Goal: Task Accomplishment & Management: Complete application form

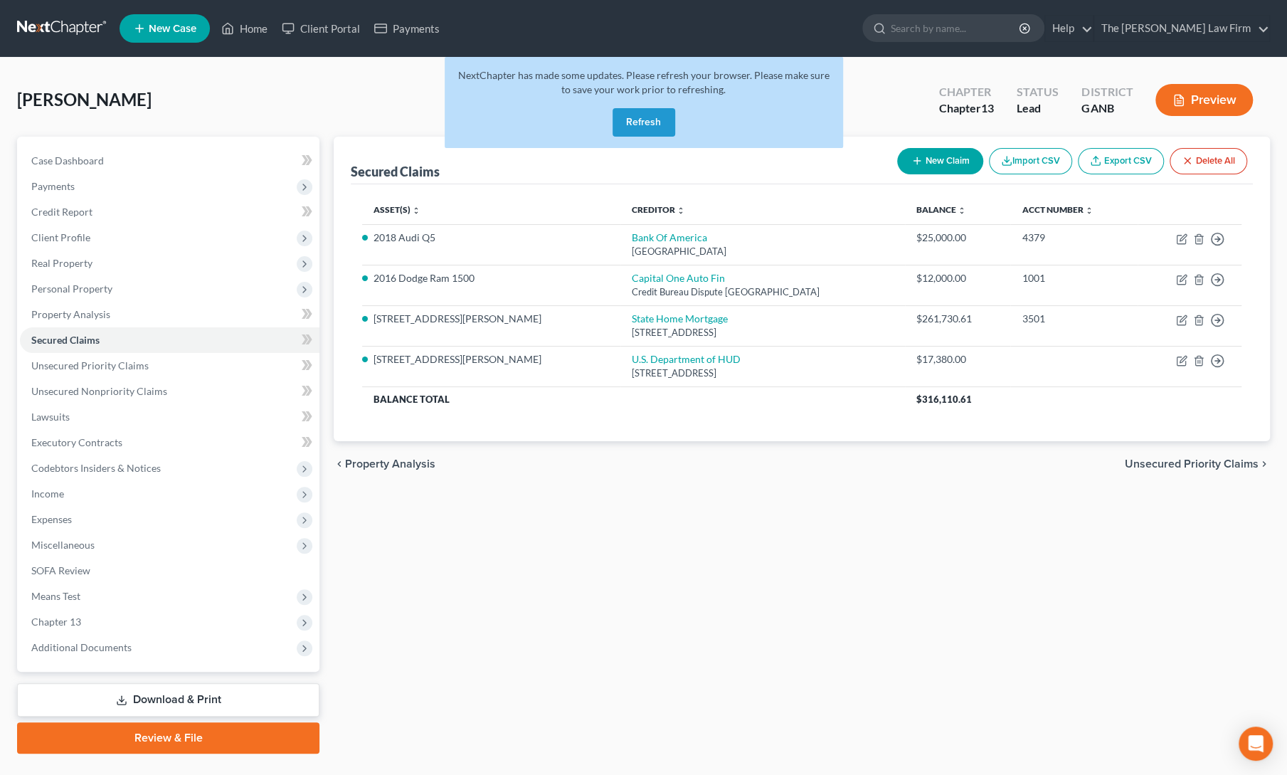
click at [649, 132] on button "Refresh" at bounding box center [643, 122] width 63 height 28
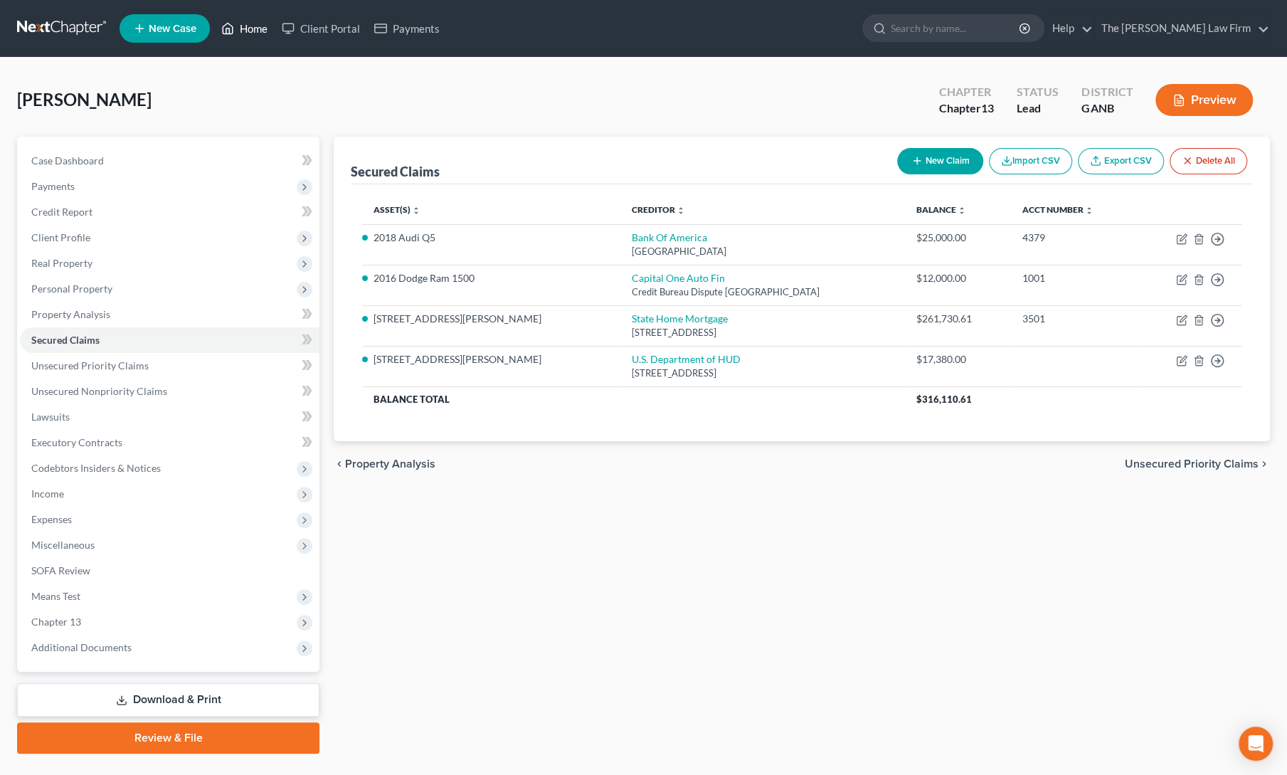
click at [245, 28] on link "Home" at bounding box center [244, 29] width 60 height 26
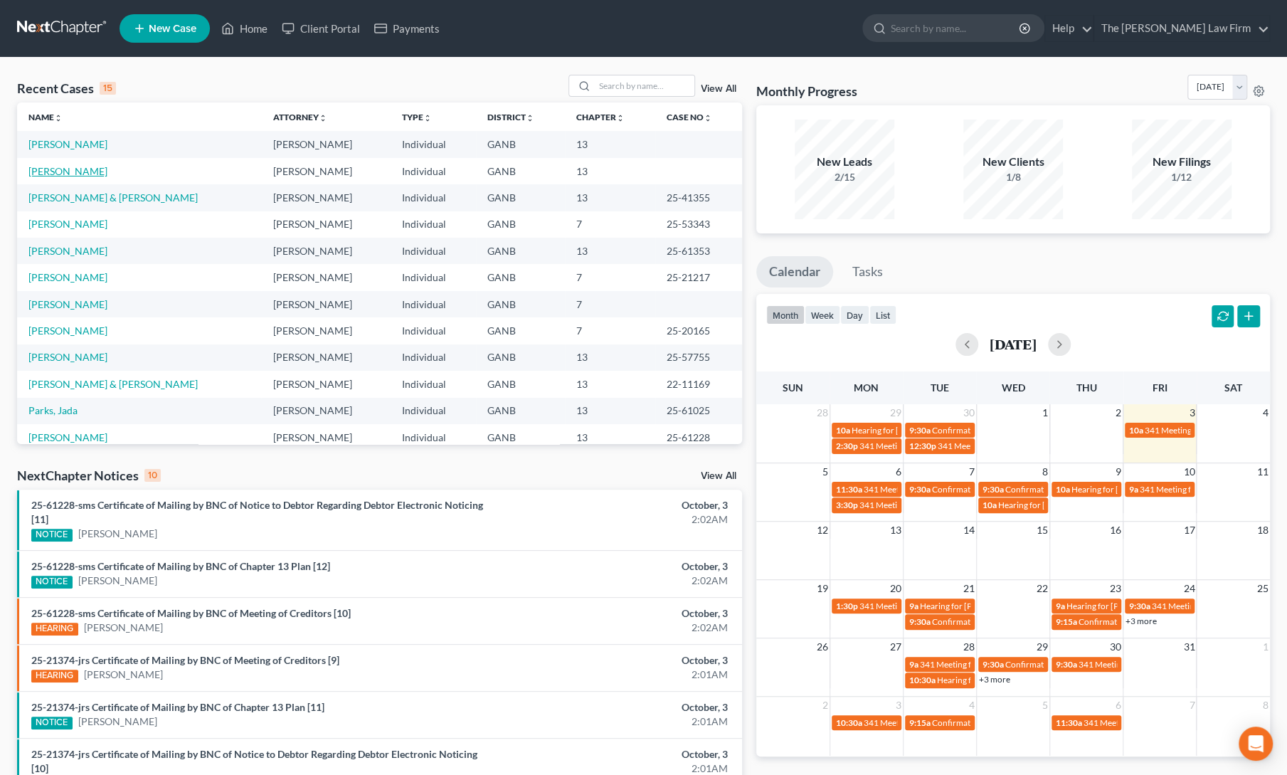
click at [54, 170] on link "[PERSON_NAME]" at bounding box center [67, 171] width 79 height 12
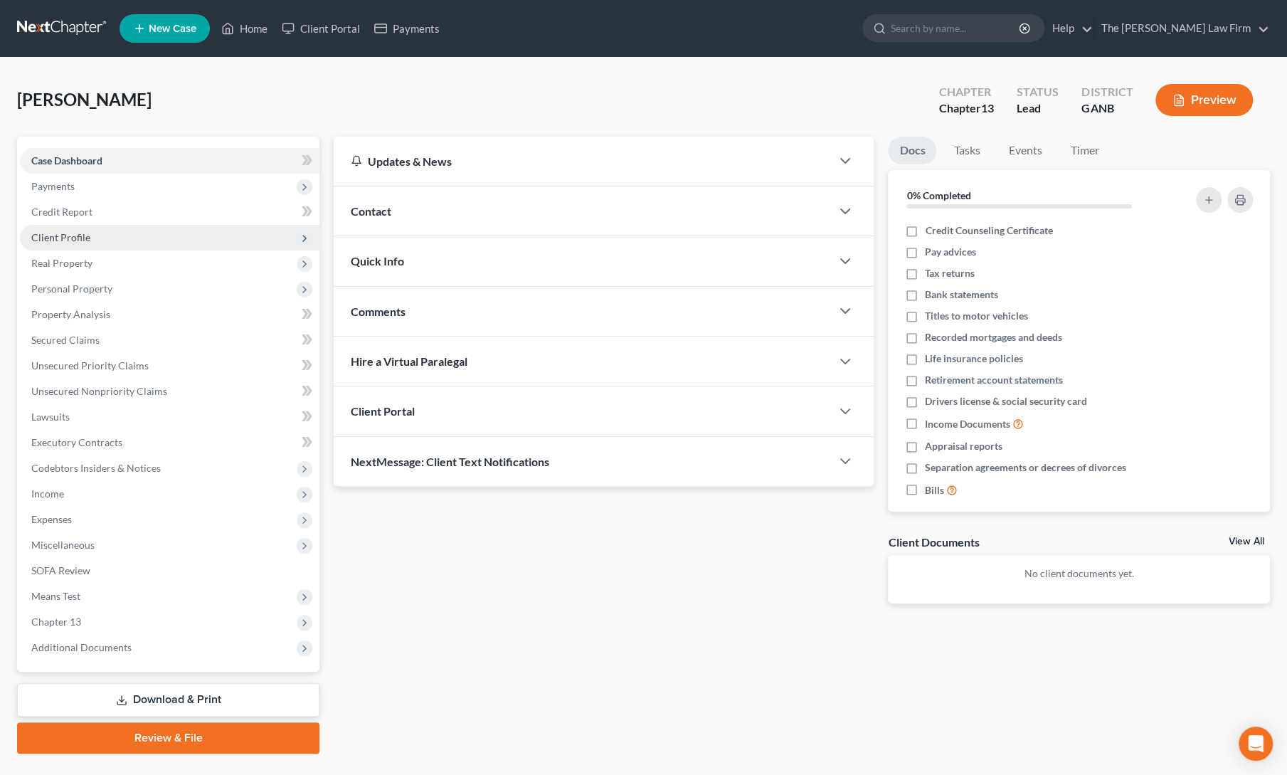
click at [51, 240] on span "Client Profile" at bounding box center [60, 237] width 59 height 12
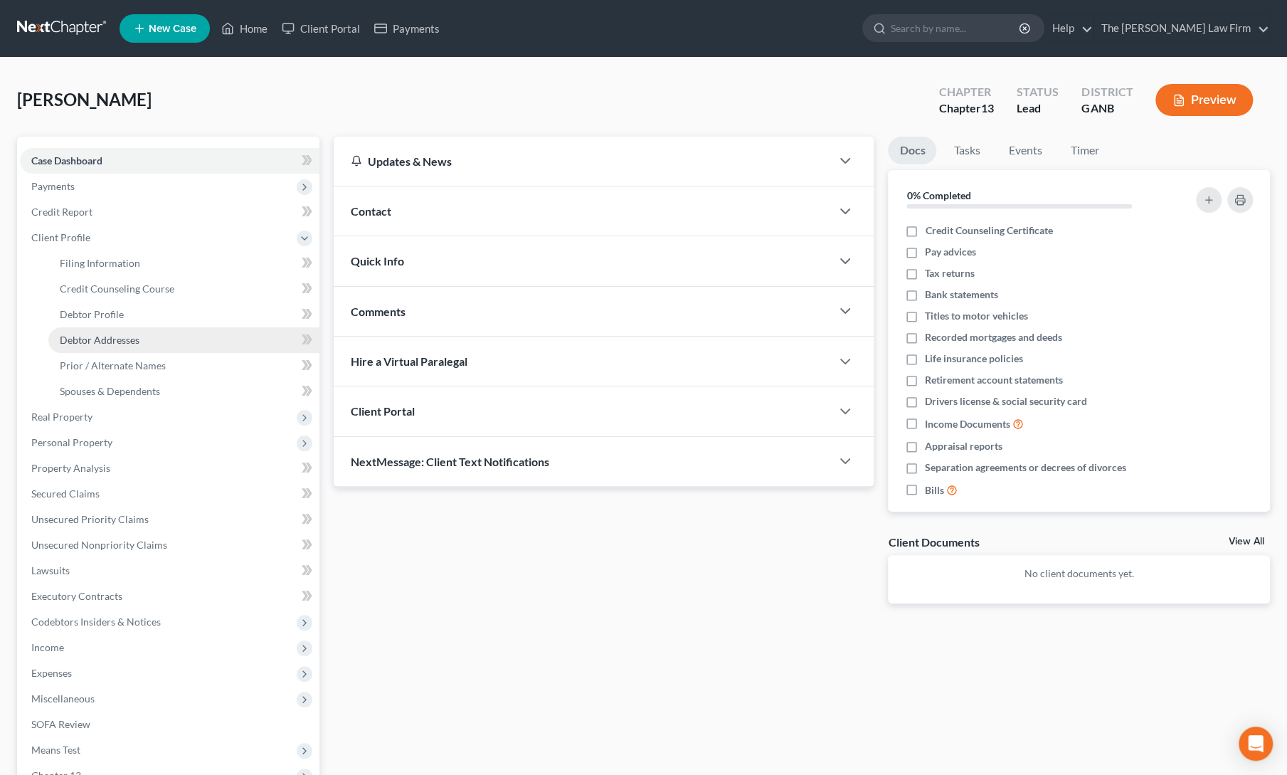
click at [74, 336] on span "Debtor Addresses" at bounding box center [100, 340] width 80 height 12
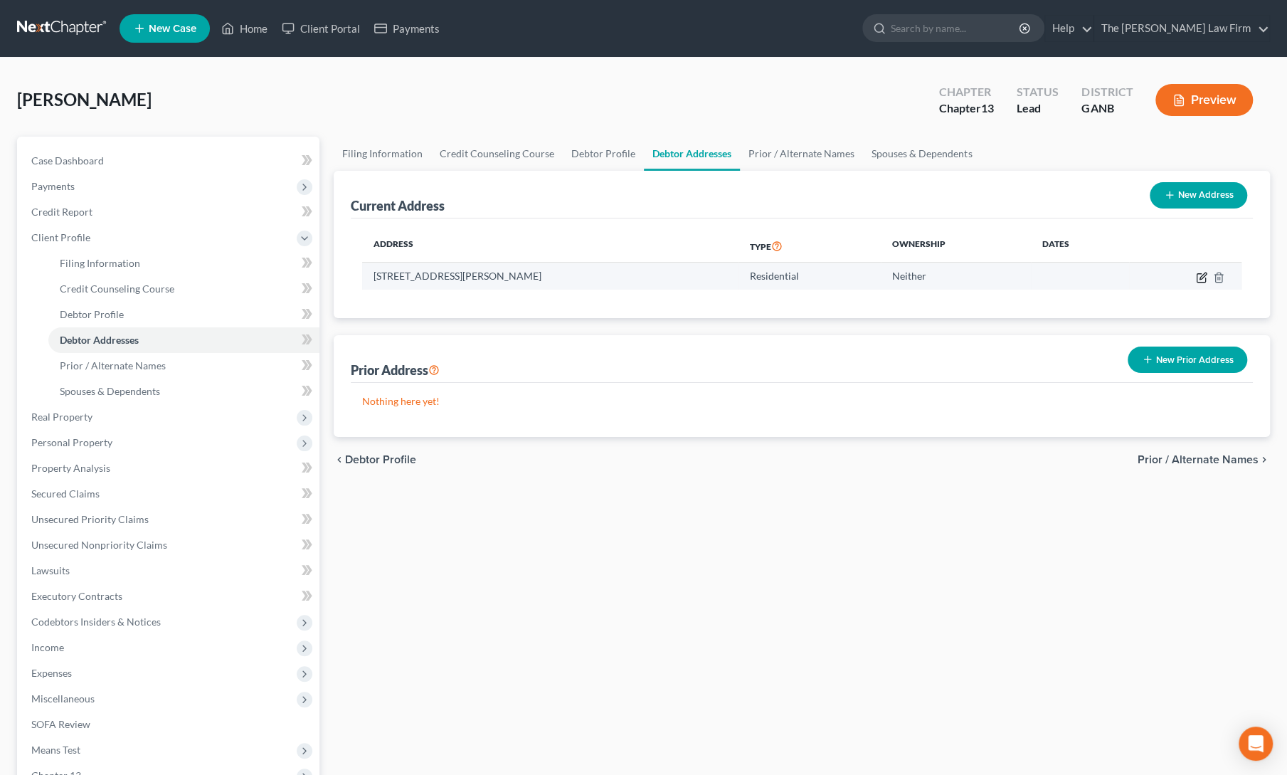
click at [1196, 280] on icon "button" at bounding box center [1200, 277] width 9 height 9
select select "10"
select select "0"
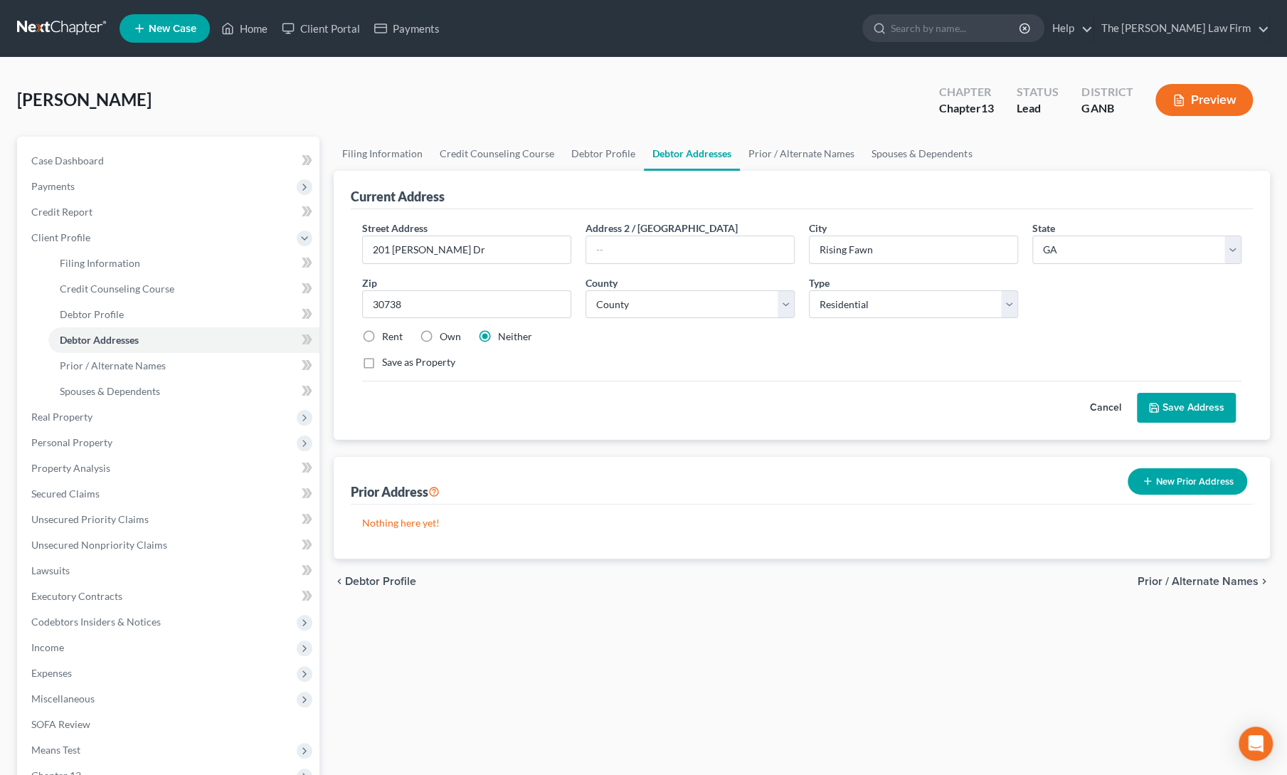
click at [519, 565] on div "chevron_left Debtor Profile Prior / Alternate Names chevron_right" at bounding box center [802, 581] width 936 height 46
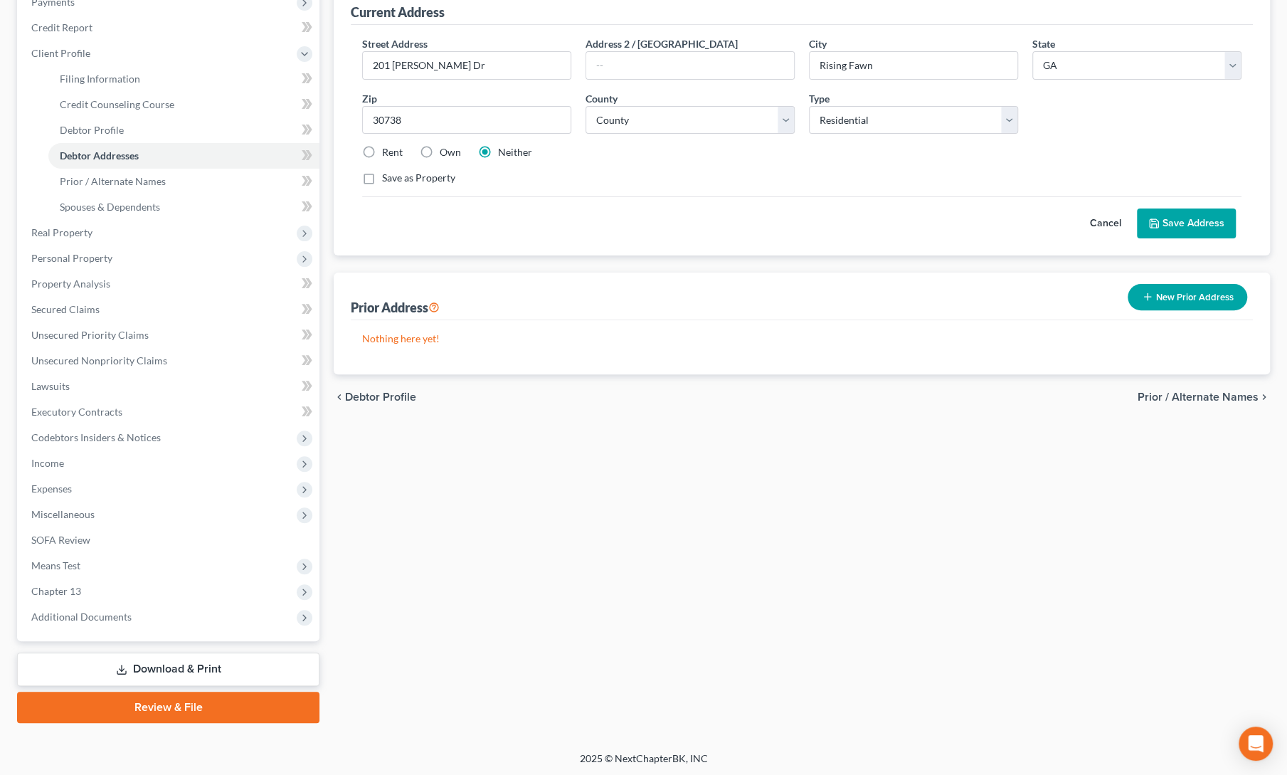
click at [147, 702] on link "Review & File" at bounding box center [168, 706] width 302 height 31
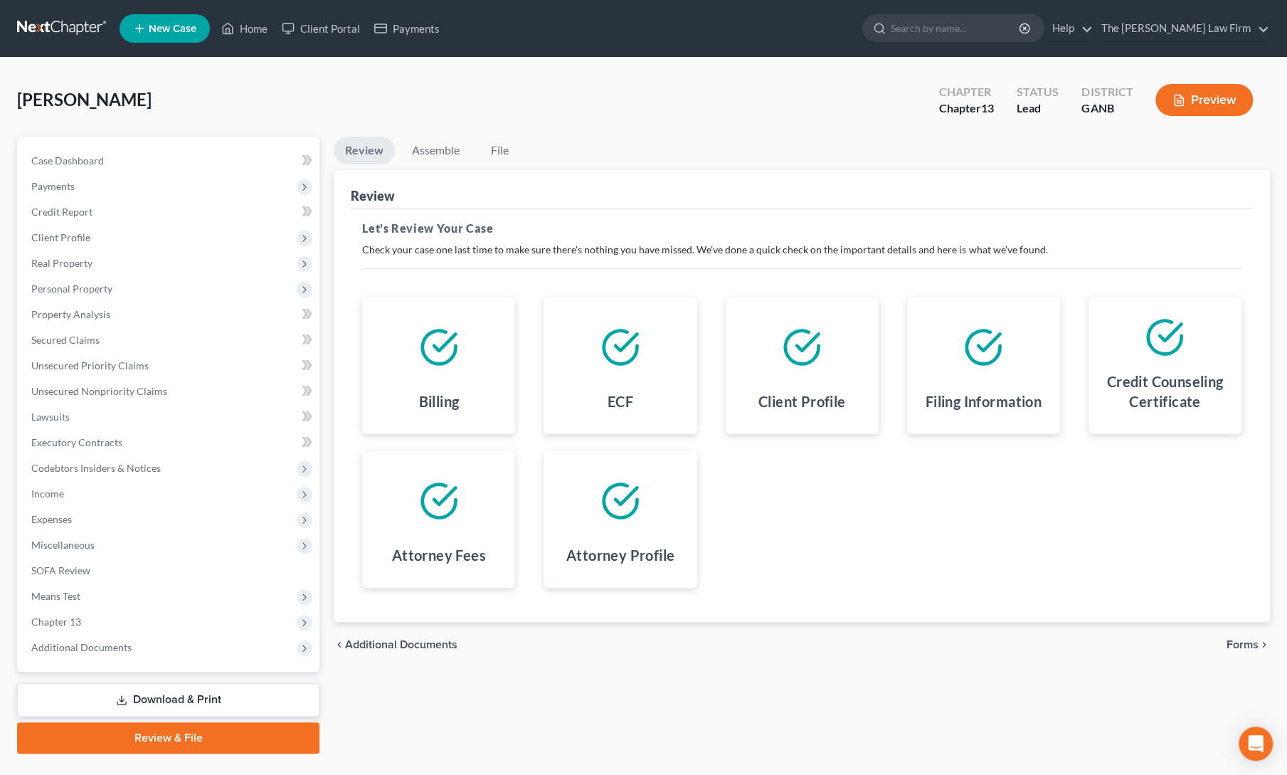
click at [1253, 639] on span "Forms" at bounding box center [1242, 644] width 32 height 11
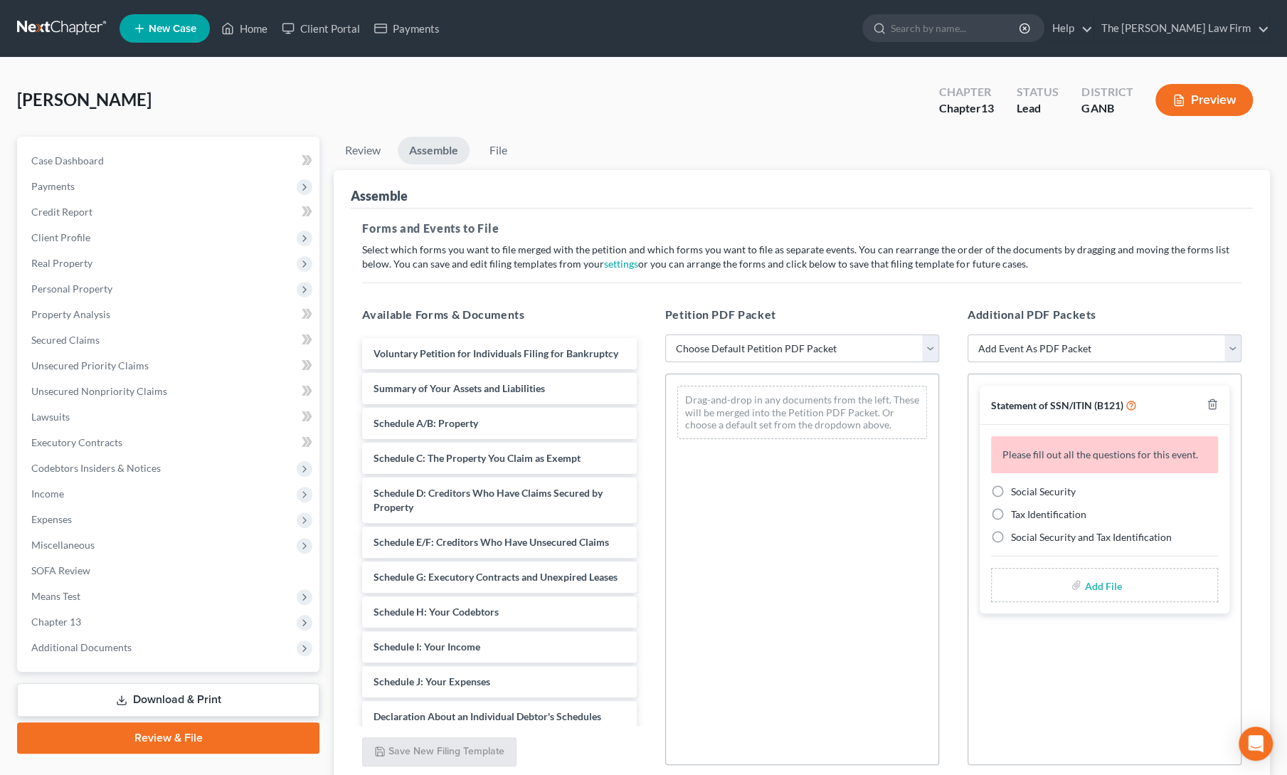
click at [807, 358] on select "Choose Default Petition PDF Packet Complete Bankruptcy Petition (all forms and …" at bounding box center [802, 348] width 274 height 28
select select "0"
click at [665, 334] on select "Choose Default Petition PDF Packet Complete Bankruptcy Petition (all forms and …" at bounding box center [802, 348] width 274 height 28
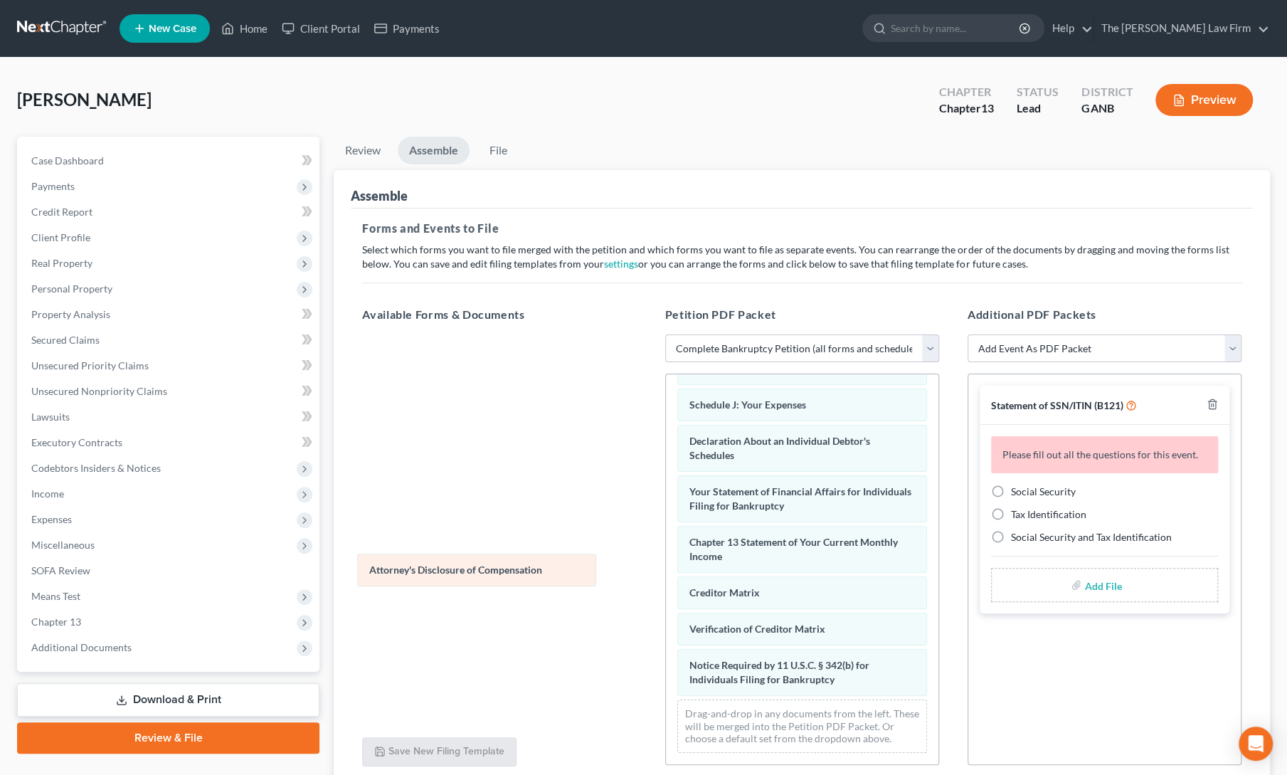
scroll to position [371, 0]
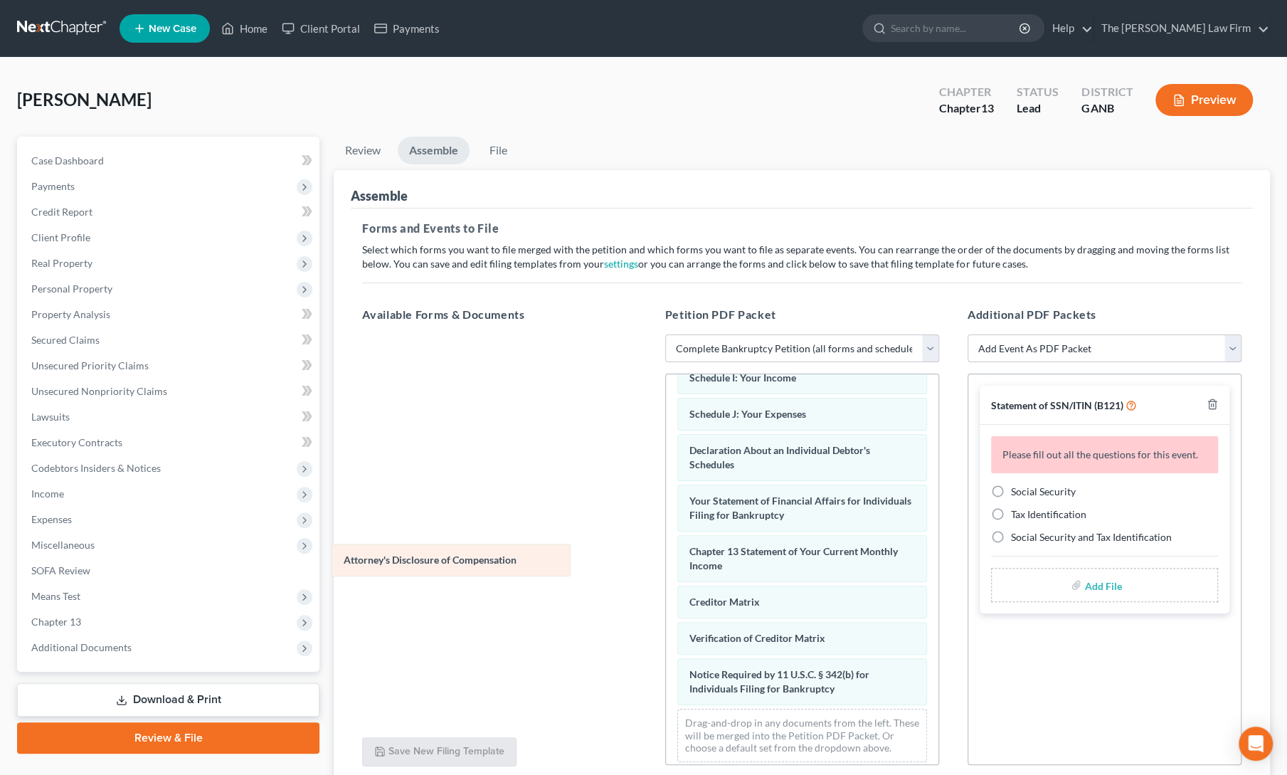
drag, startPoint x: 759, startPoint y: 685, endPoint x: 417, endPoint y: 563, distance: 363.4
click at [666, 563] on div "Attorney's Disclosure of Compensation Voluntary Petition for Individuals Filing…" at bounding box center [802, 388] width 272 height 770
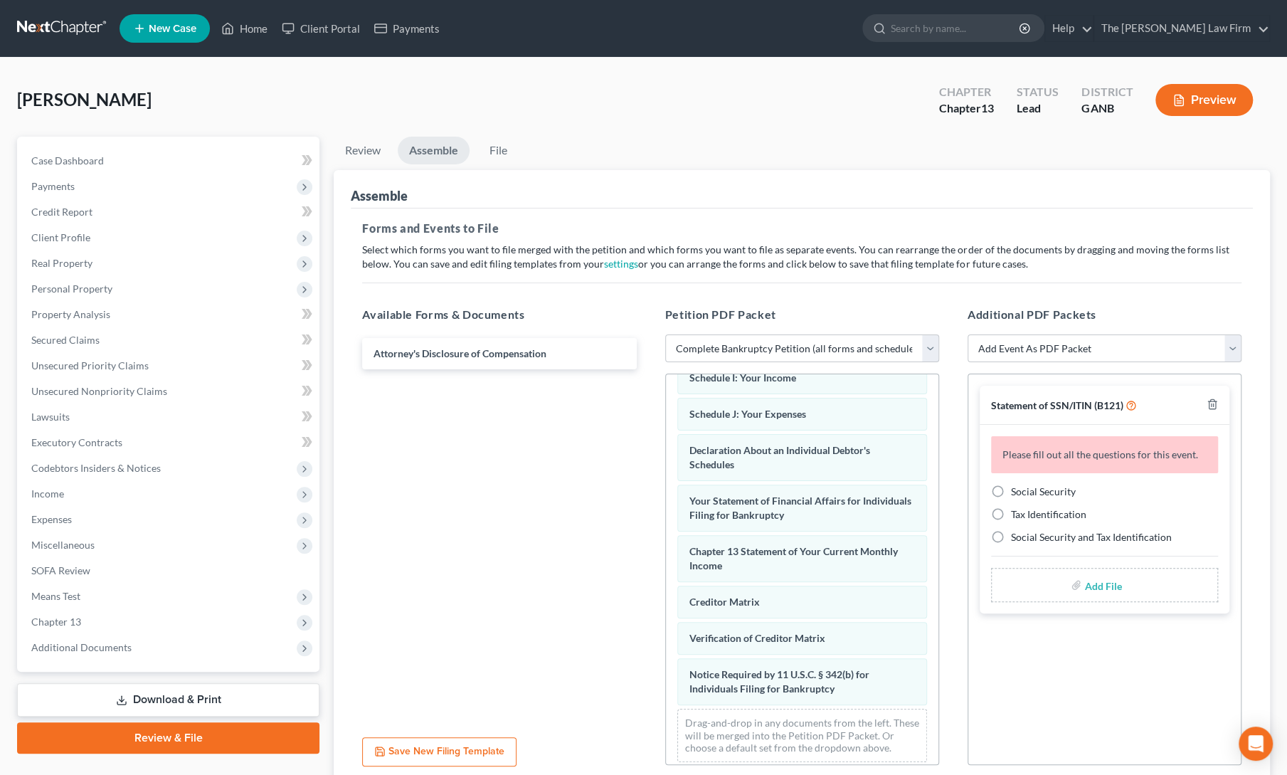
click at [1011, 488] on label "Social Security" at bounding box center [1043, 491] width 65 height 14
click at [1017, 488] on input "Social Security" at bounding box center [1021, 488] width 9 height 9
radio input "true"
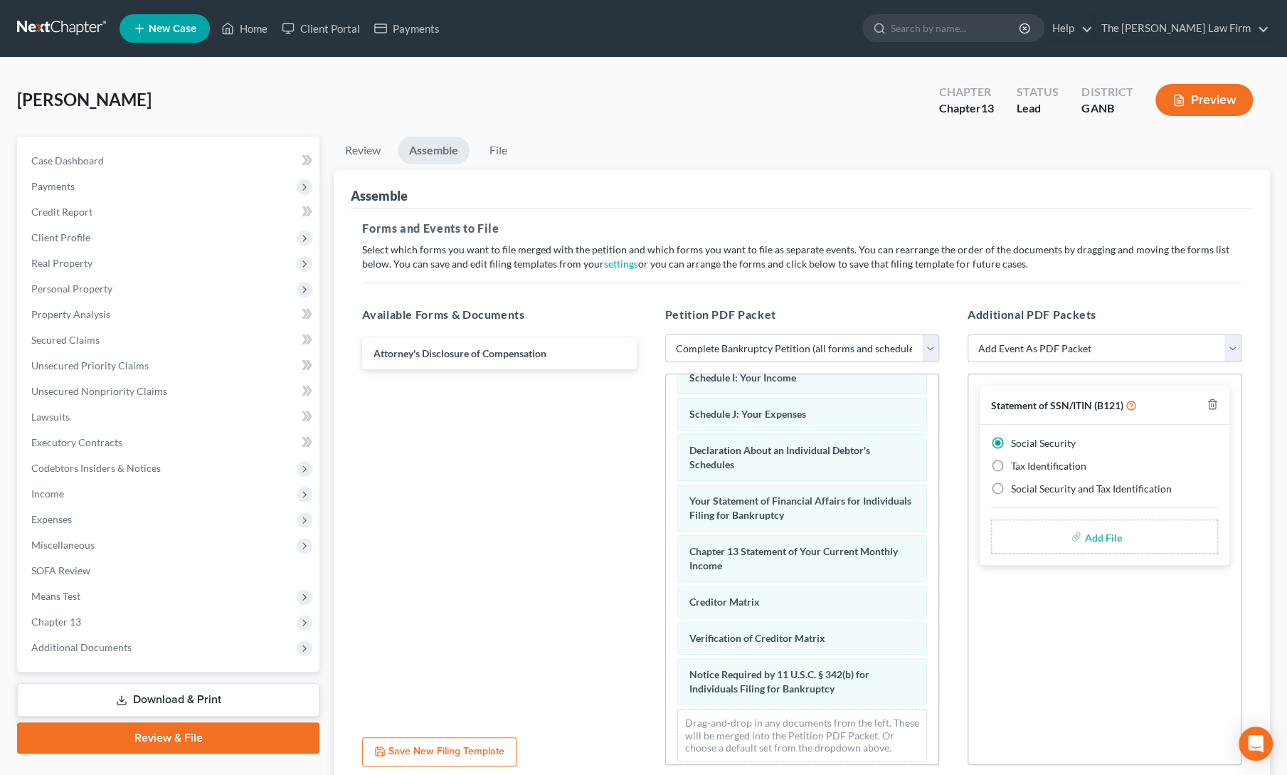
click at [1098, 537] on input "file" at bounding box center [1101, 537] width 34 height 26
type input "C:\fakepath\t [PERSON_NAME] ssn form.pdf"
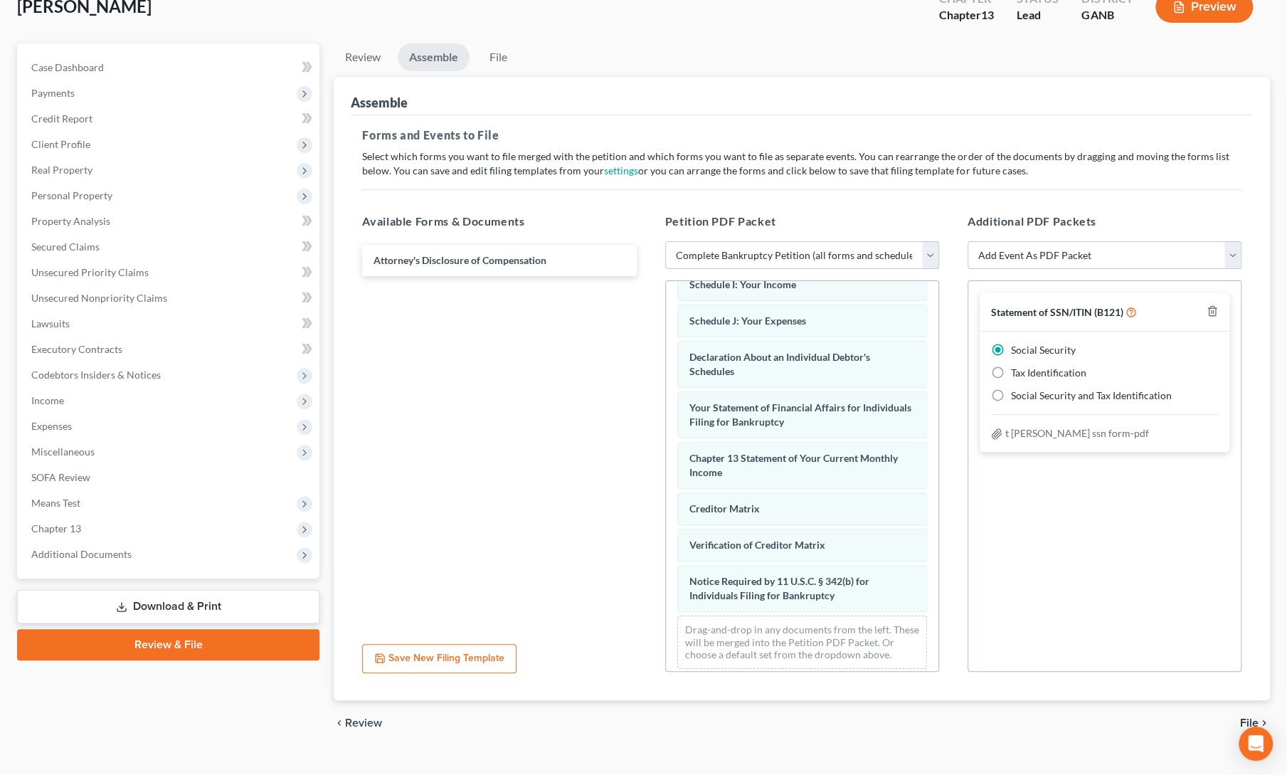
scroll to position [117, 0]
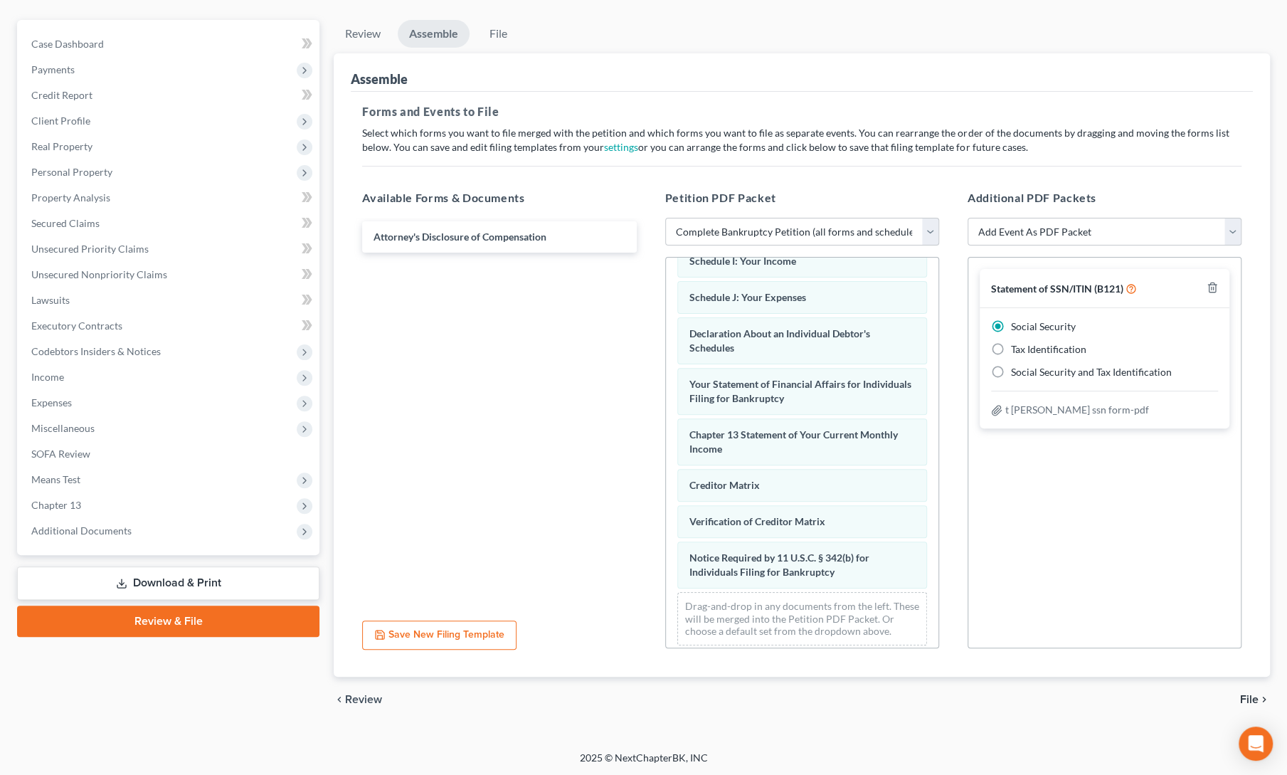
click at [1241, 694] on span "File" at bounding box center [1249, 699] width 18 height 11
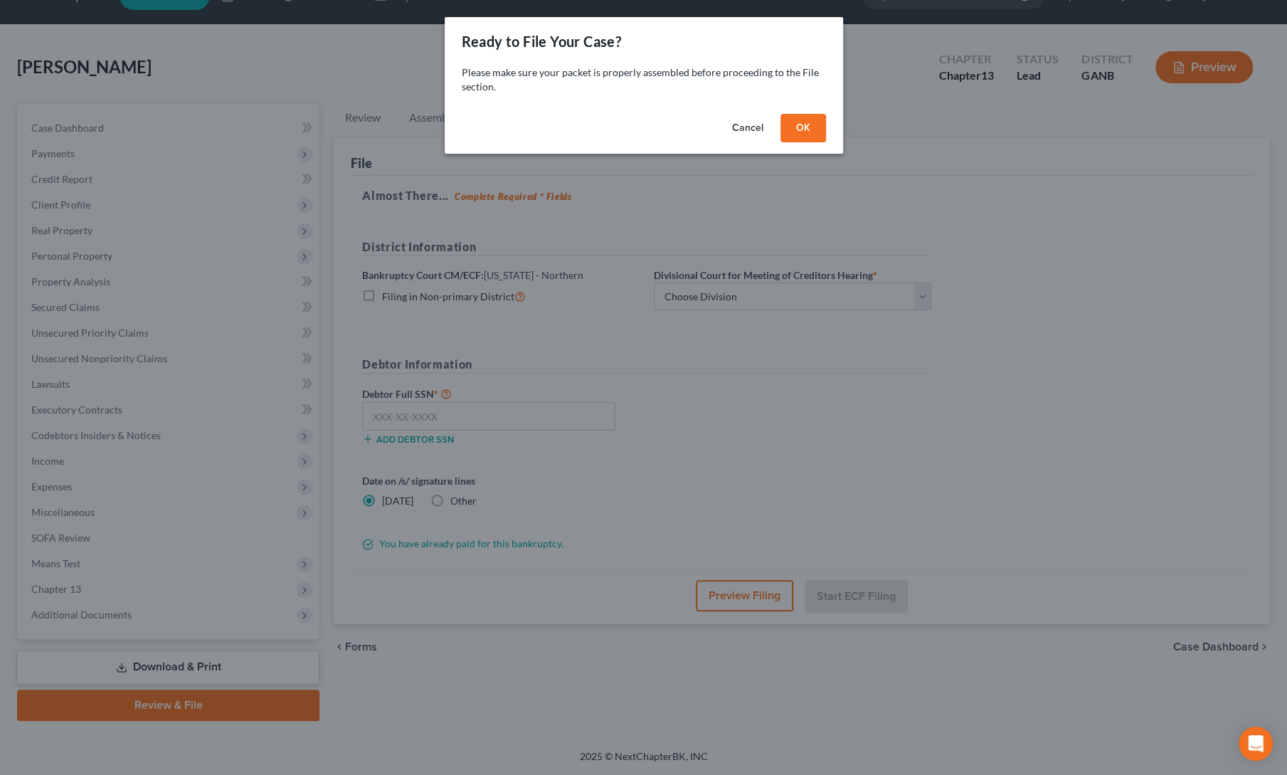
scroll to position [31, 0]
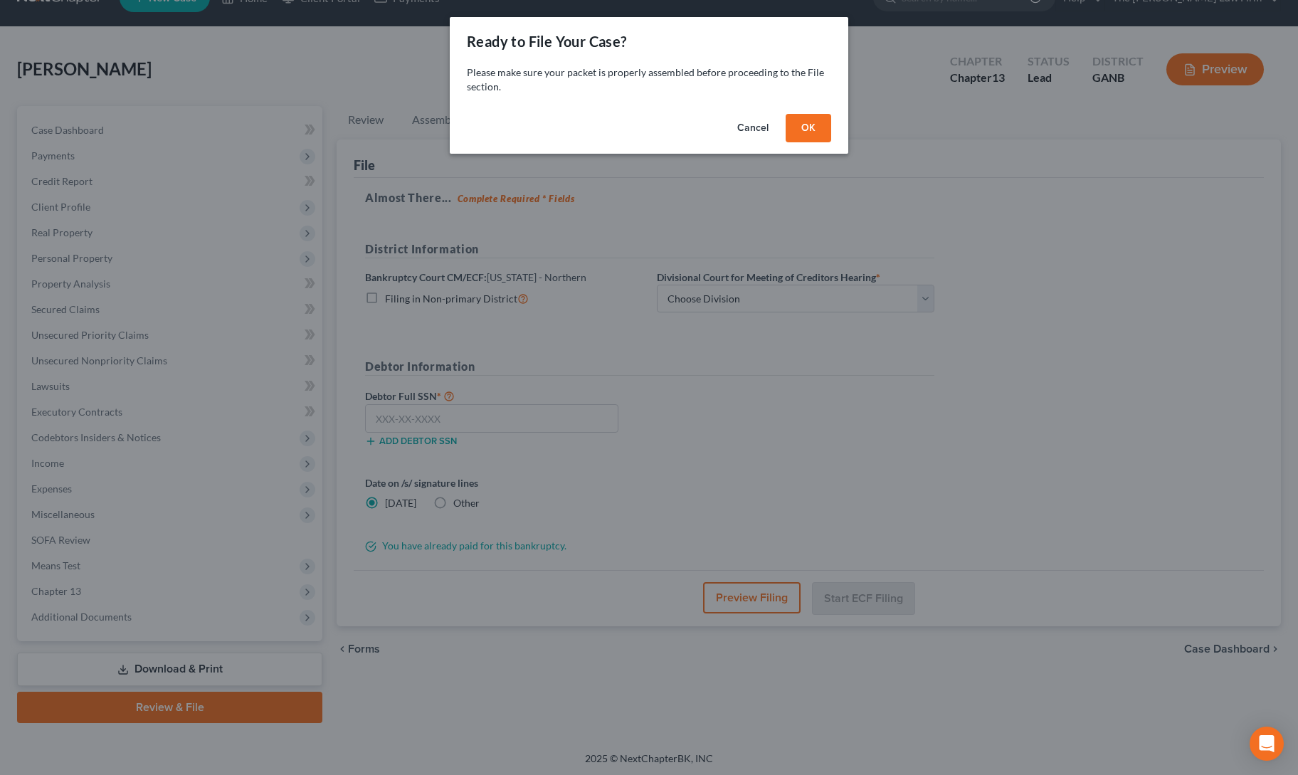
click at [804, 136] on button "OK" at bounding box center [808, 128] width 46 height 28
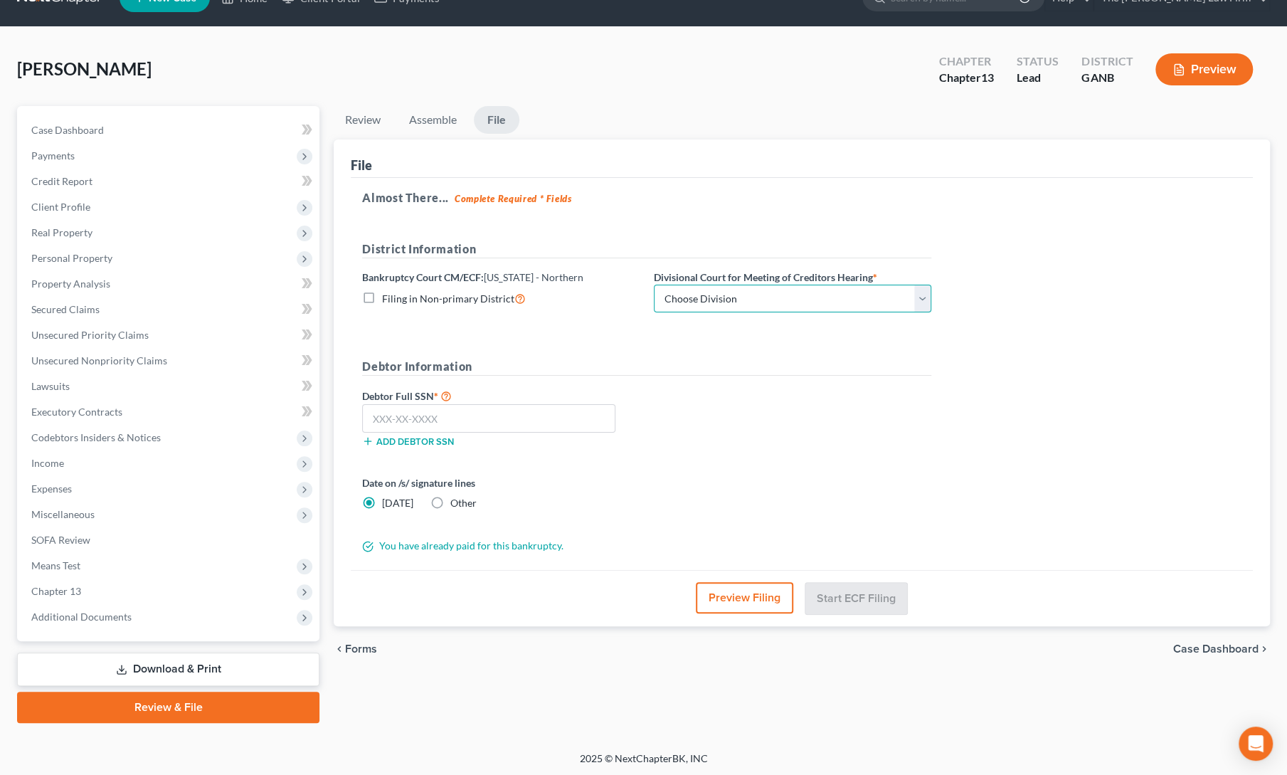
click at [781, 288] on select "Choose Division [GEOGRAPHIC_DATA] [GEOGRAPHIC_DATA] [GEOGRAPHIC_DATA] [GEOGRAPH…" at bounding box center [792, 299] width 277 height 28
select select "3"
click at [654, 285] on select "Choose Division [GEOGRAPHIC_DATA] [GEOGRAPHIC_DATA] [GEOGRAPHIC_DATA] [GEOGRAPH…" at bounding box center [792, 299] width 277 height 28
click at [531, 413] on input "text" at bounding box center [488, 418] width 253 height 28
paste input "260-79-4154"
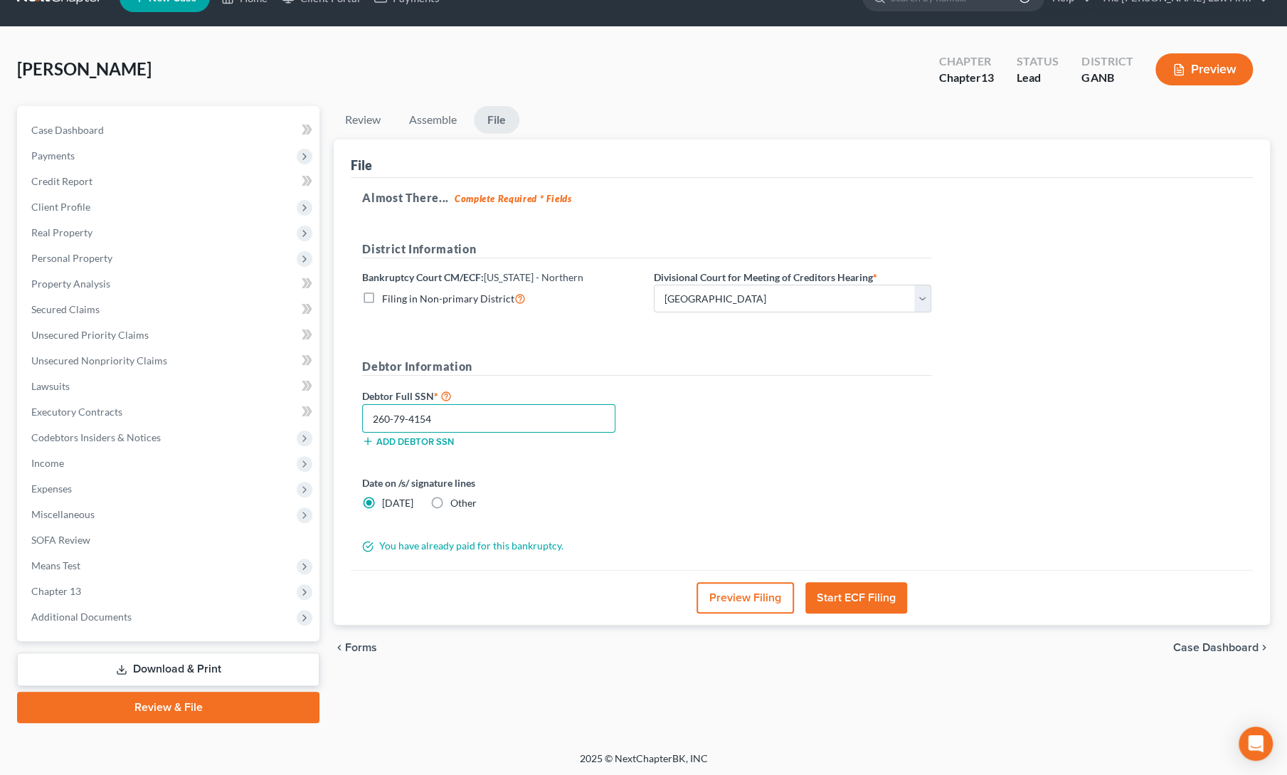
type input "260-79-4154"
click at [450, 497] on label "Other" at bounding box center [463, 503] width 26 height 14
click at [456, 497] on input "Other" at bounding box center [460, 500] width 9 height 9
radio input "true"
radio input "false"
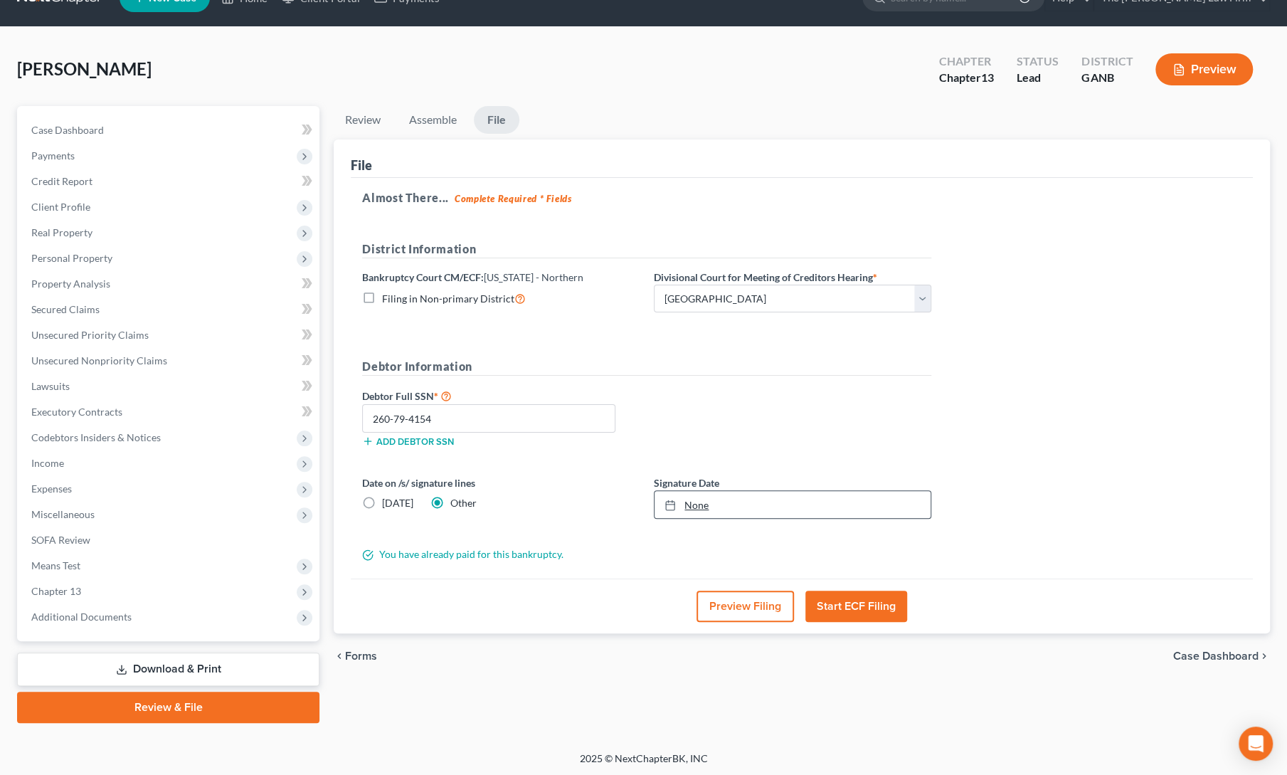
click at [707, 504] on link "None" at bounding box center [792, 504] width 276 height 27
click at [858, 610] on button "Start ECF Filing" at bounding box center [856, 605] width 102 height 31
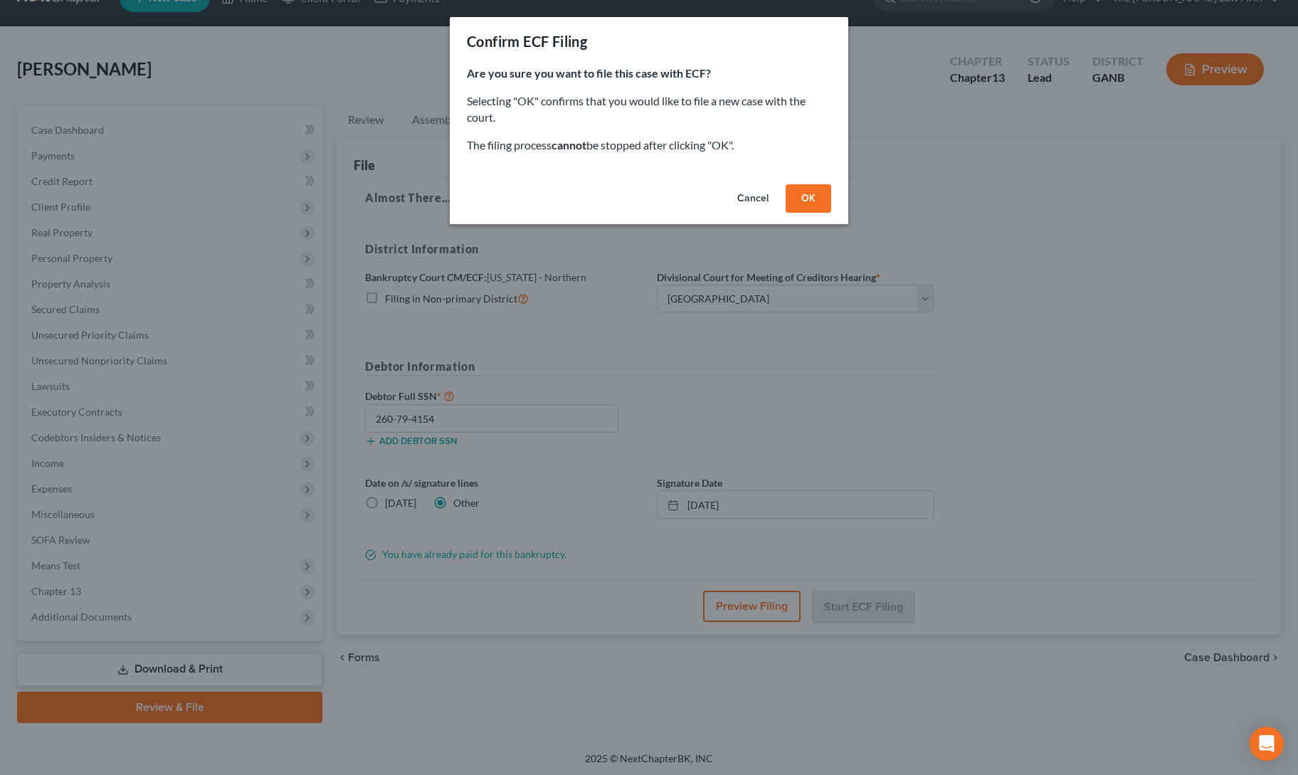
click at [805, 193] on button "OK" at bounding box center [808, 198] width 46 height 28
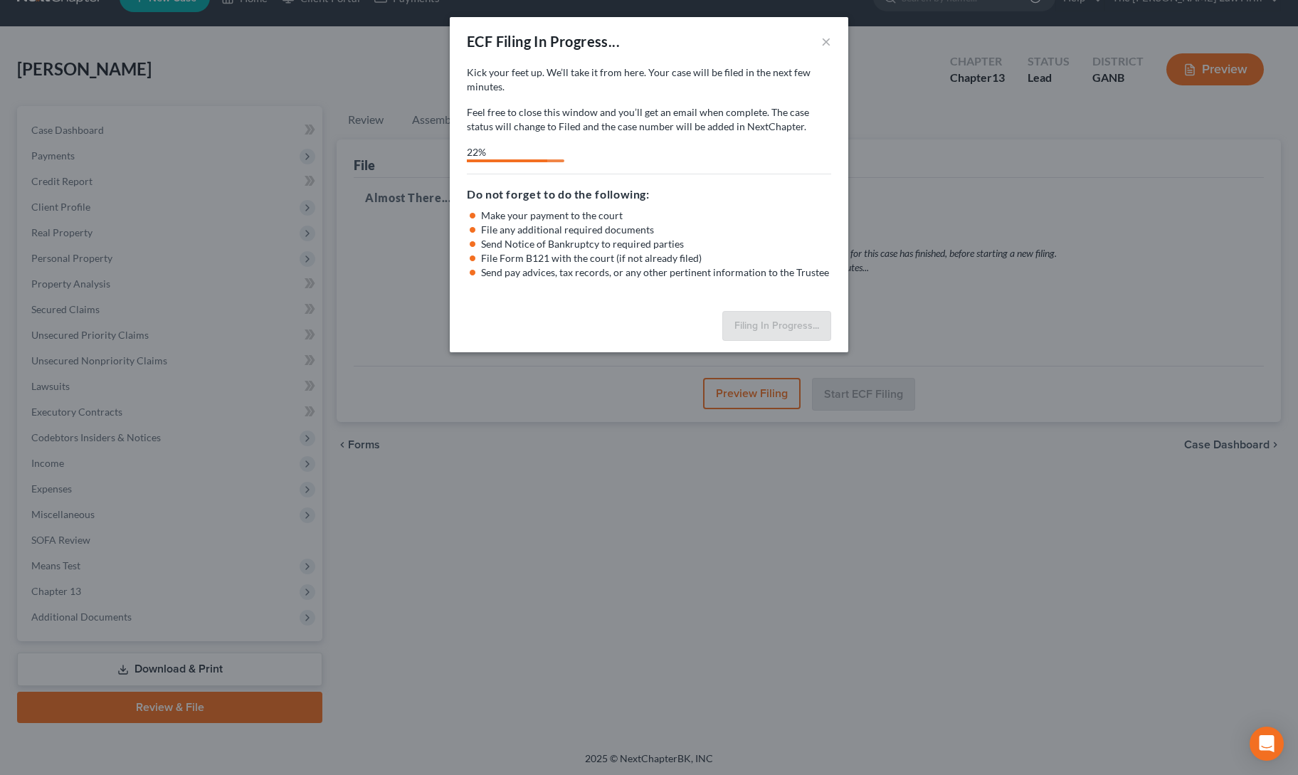
select select "3"
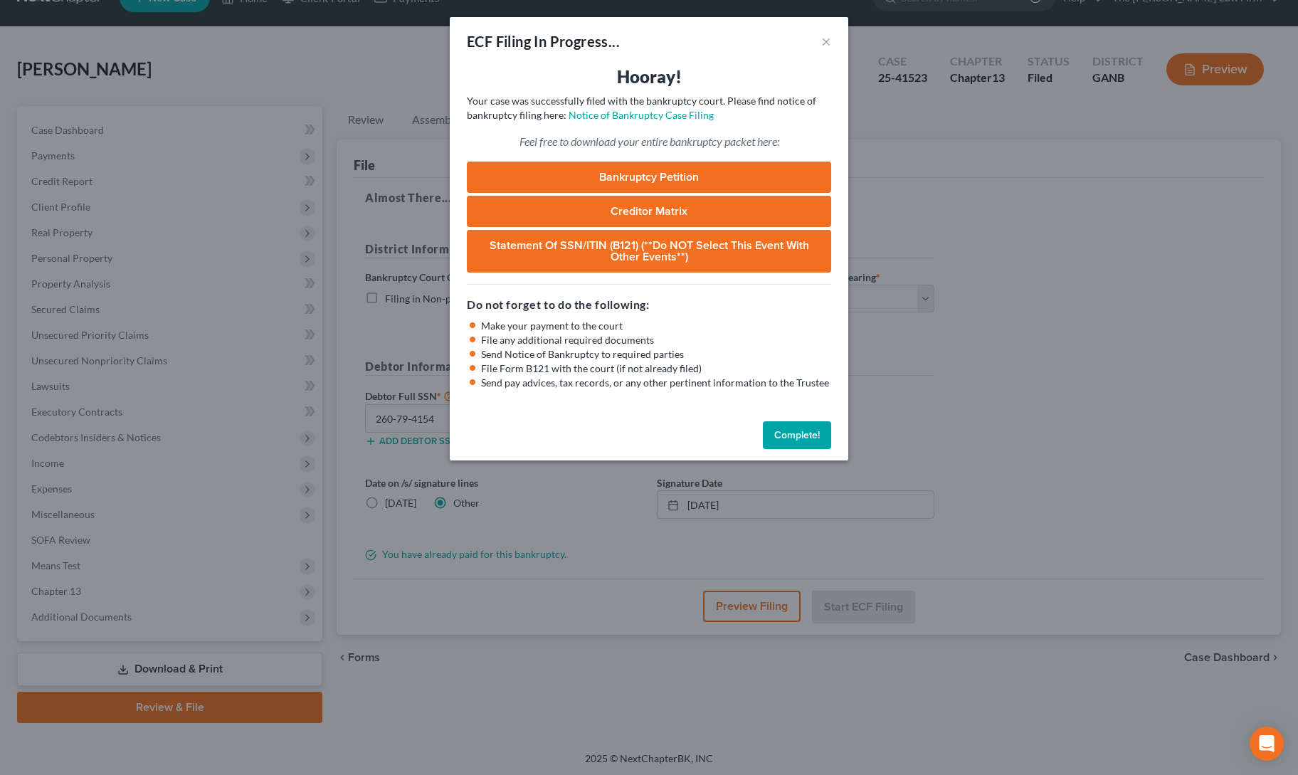
click at [819, 433] on button "Complete!" at bounding box center [797, 435] width 68 height 28
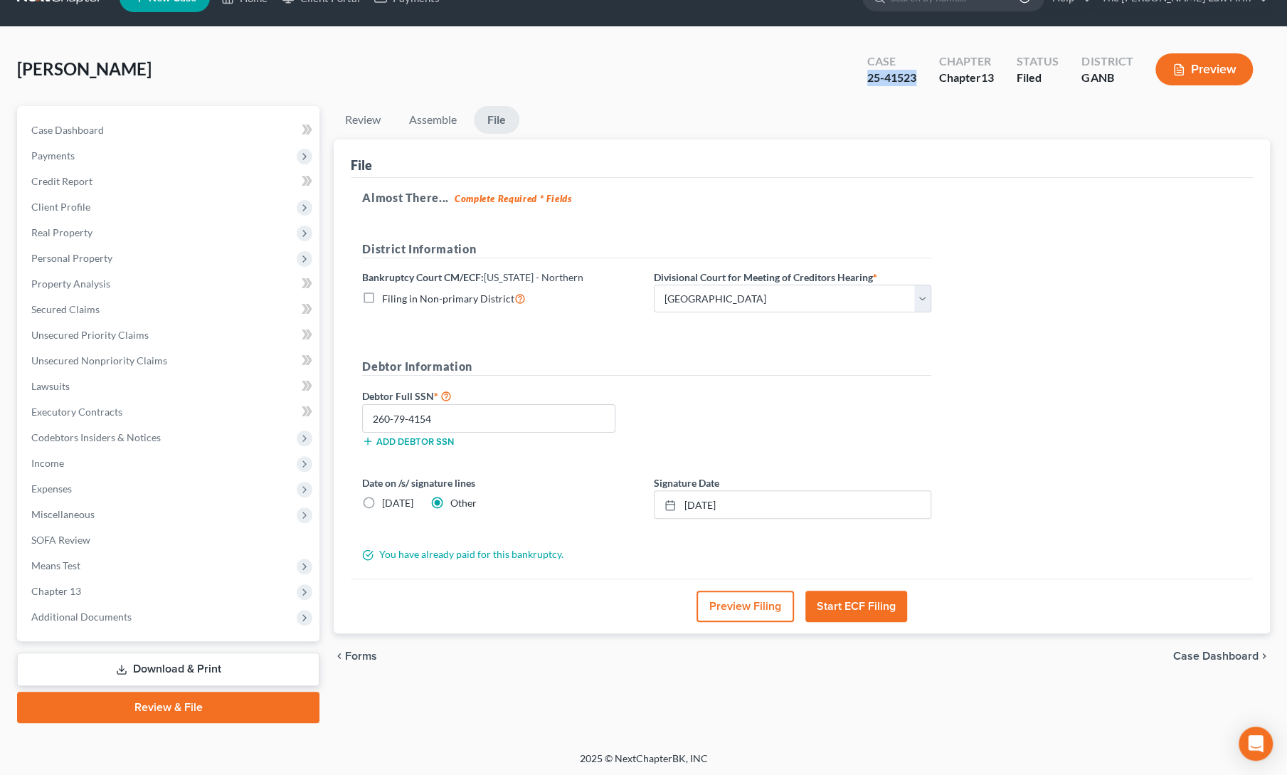
drag, startPoint x: 859, startPoint y: 77, endPoint x: 915, endPoint y: 84, distance: 55.9
click at [915, 84] on div "Case 25-41523" at bounding box center [892, 71] width 72 height 42
copy div "25-41523"
click at [425, 78] on div "[PERSON_NAME] Upgraded Case 25-41523 Chapter Chapter 13 Status Filed District G…" at bounding box center [643, 75] width 1253 height 62
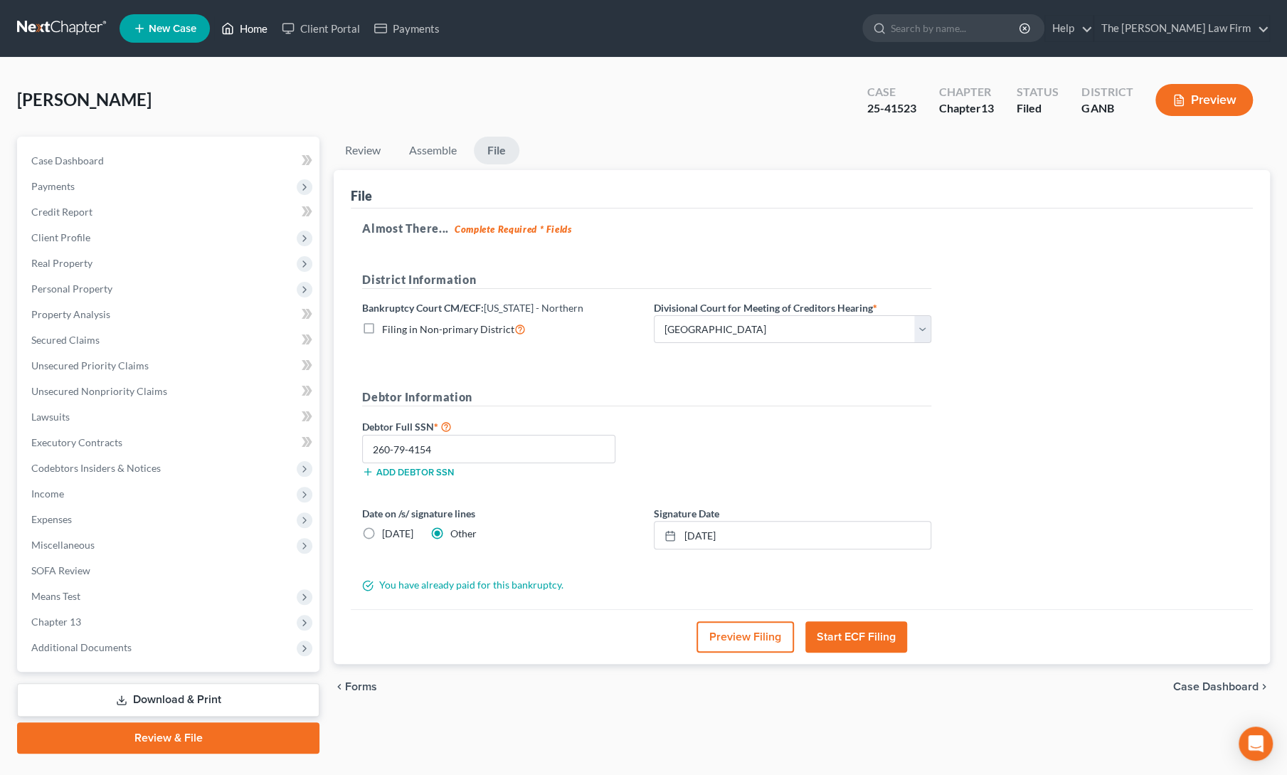
click at [232, 33] on icon at bounding box center [228, 28] width 10 height 11
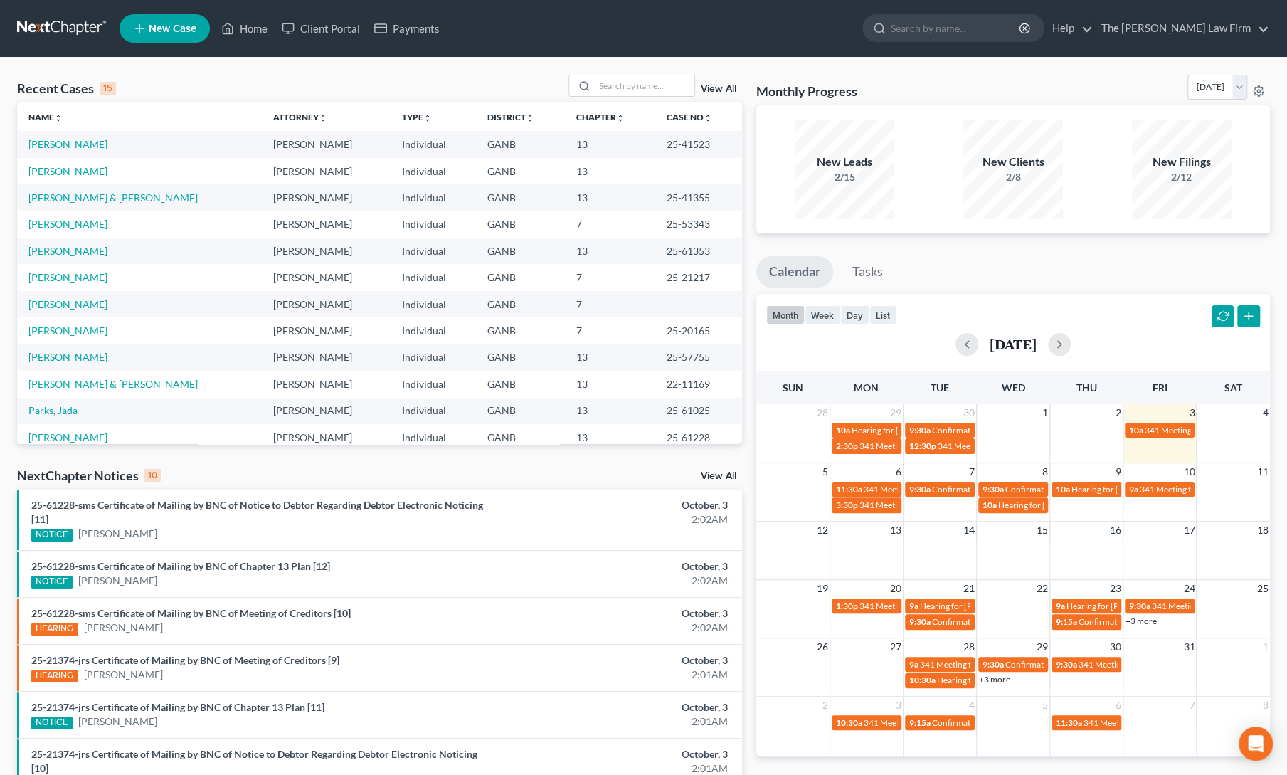
click at [32, 171] on link "[PERSON_NAME]" at bounding box center [67, 171] width 79 height 12
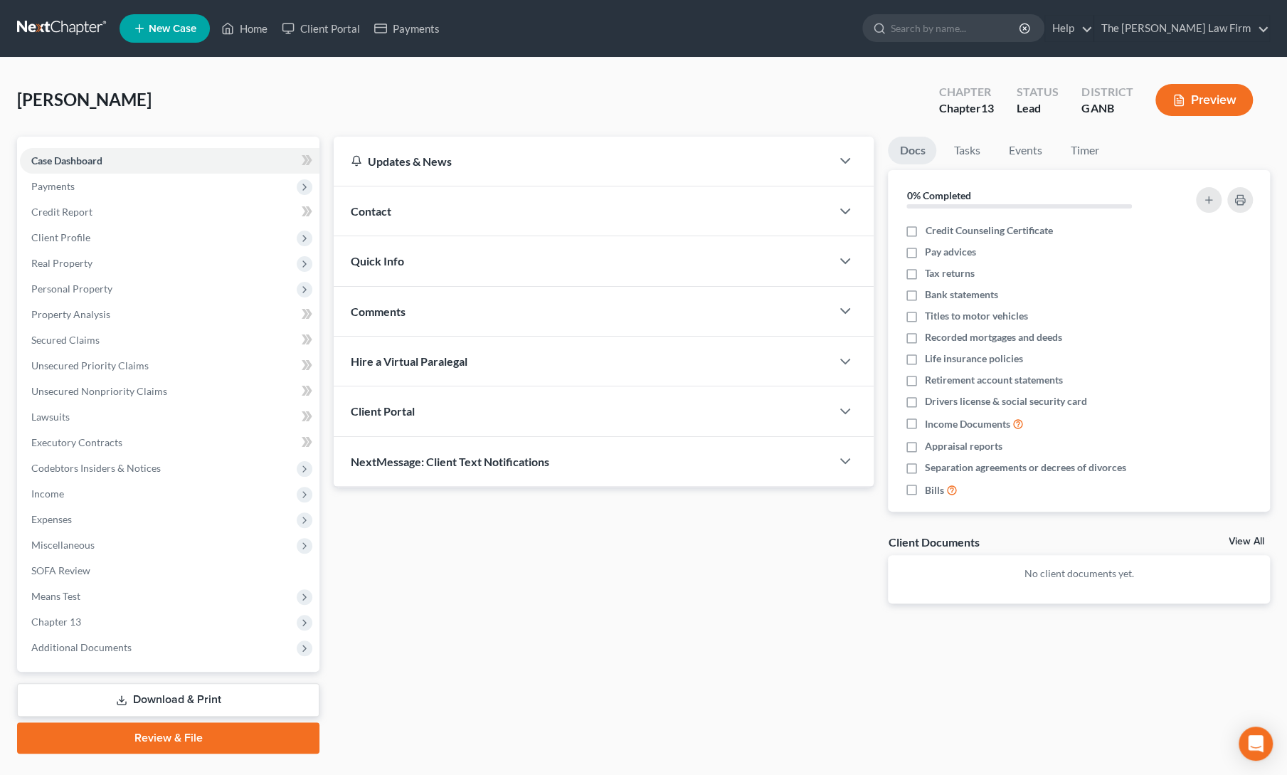
click at [133, 738] on link "Review & File" at bounding box center [168, 737] width 302 height 31
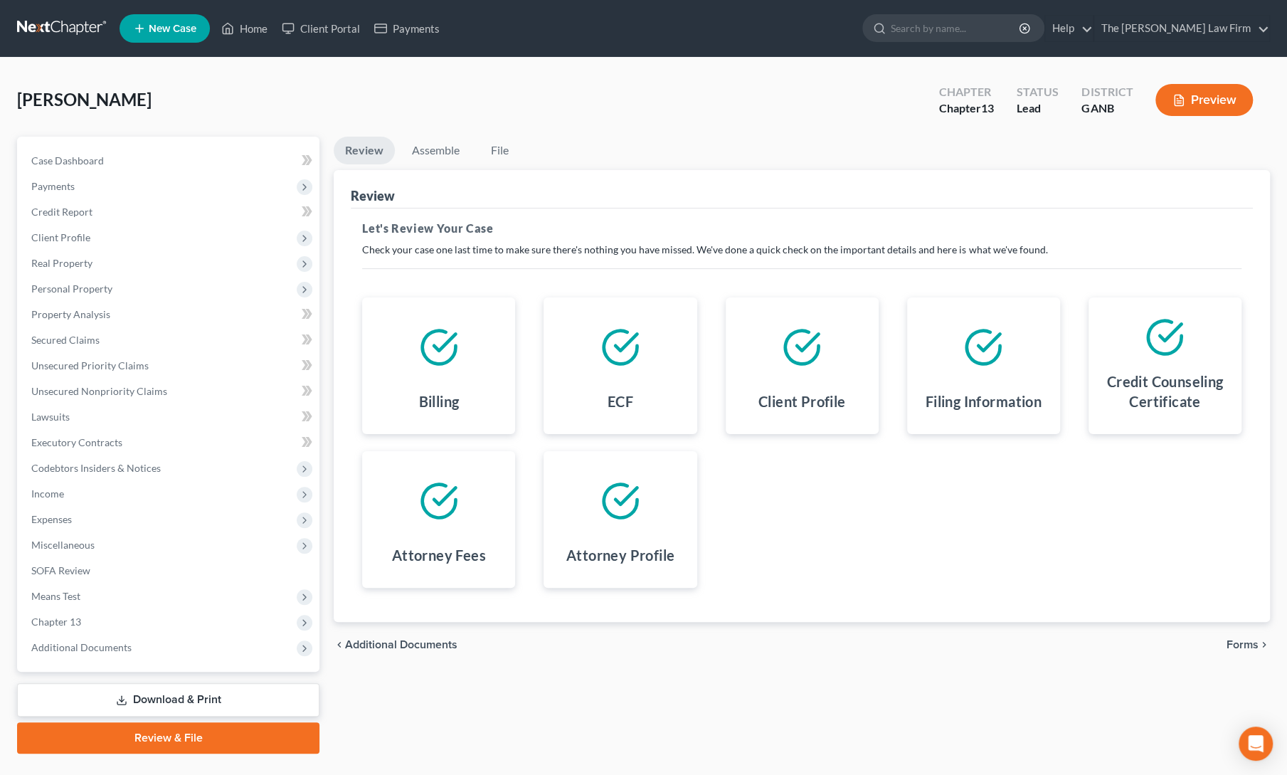
click at [1236, 641] on span "Forms" at bounding box center [1242, 644] width 32 height 11
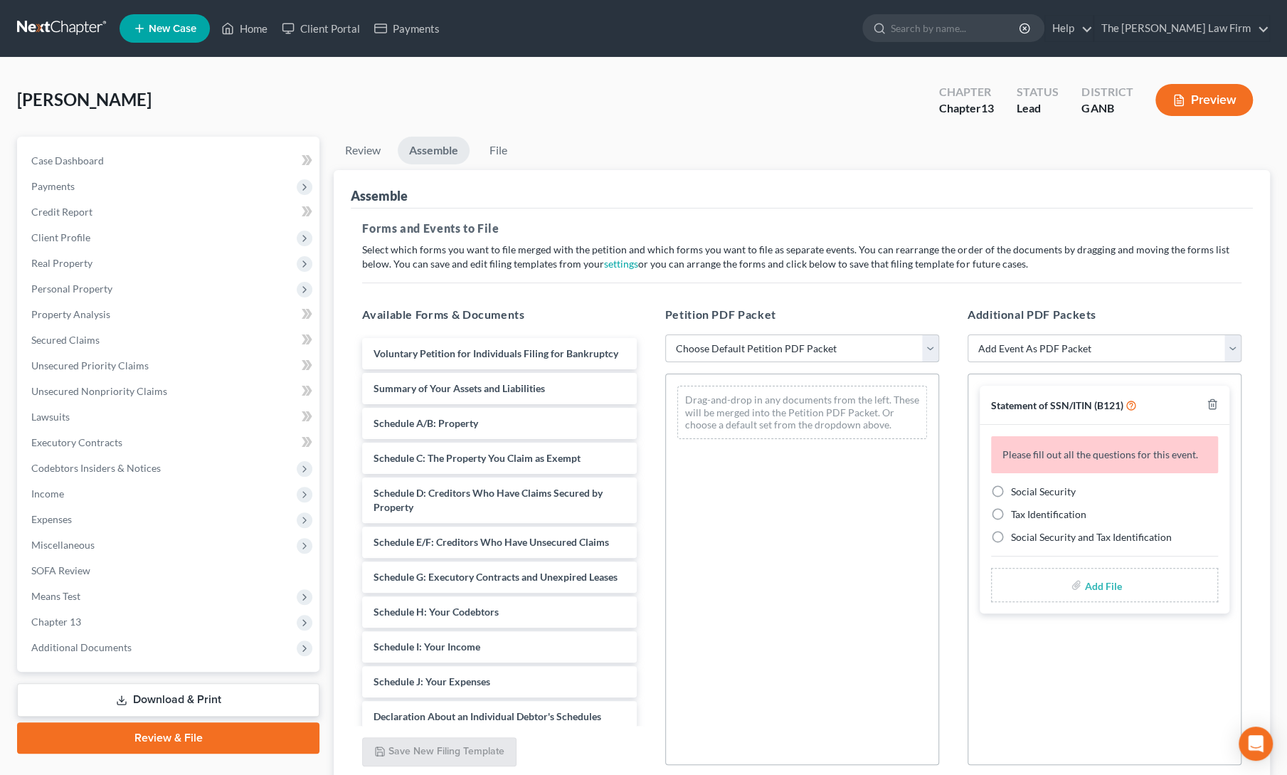
click at [725, 349] on select "Choose Default Petition PDF Packet Complete Bankruptcy Petition (all forms and …" at bounding box center [802, 348] width 274 height 28
select select "0"
click at [665, 334] on select "Choose Default Petition PDF Packet Complete Bankruptcy Petition (all forms and …" at bounding box center [802, 348] width 274 height 28
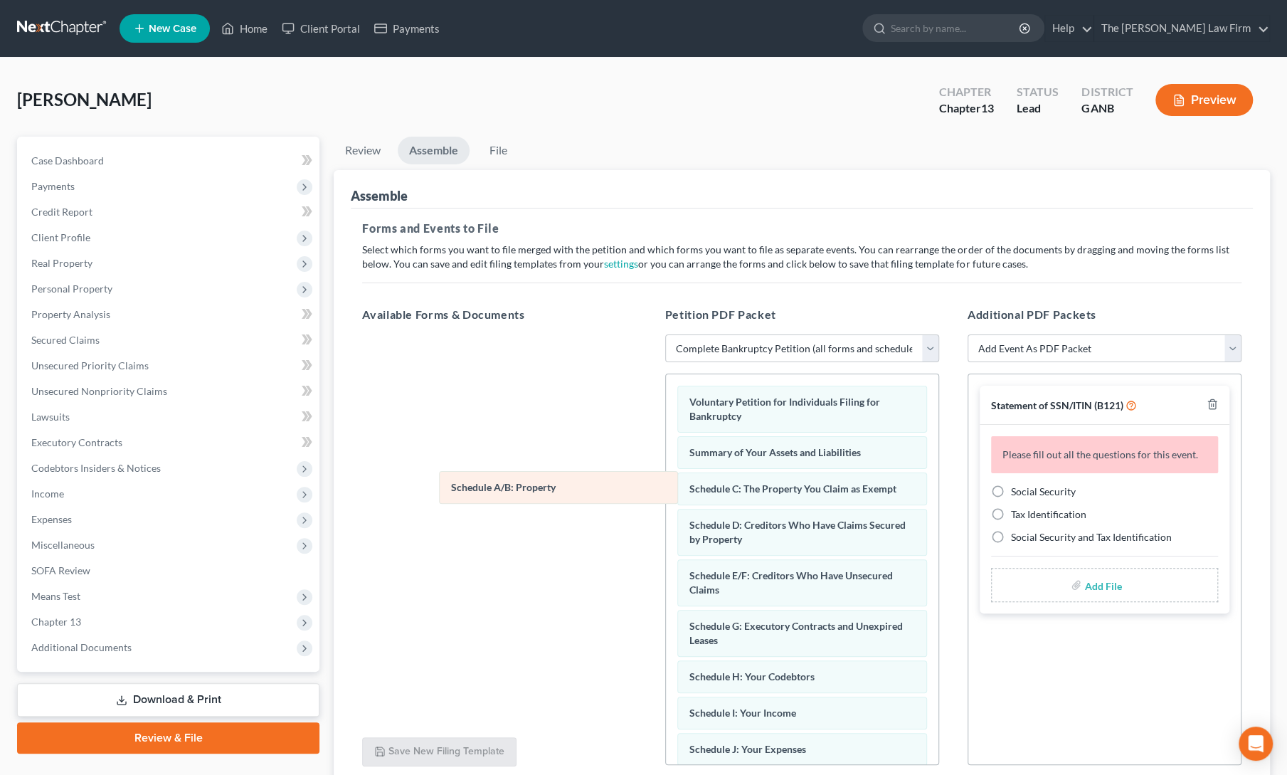
drag, startPoint x: 733, startPoint y: 487, endPoint x: 495, endPoint y: 489, distance: 237.6
click at [666, 489] on div "Schedule A/B: Property Voluntary Petition for Individuals Filing for Bankruptcy…" at bounding box center [802, 759] width 272 height 770
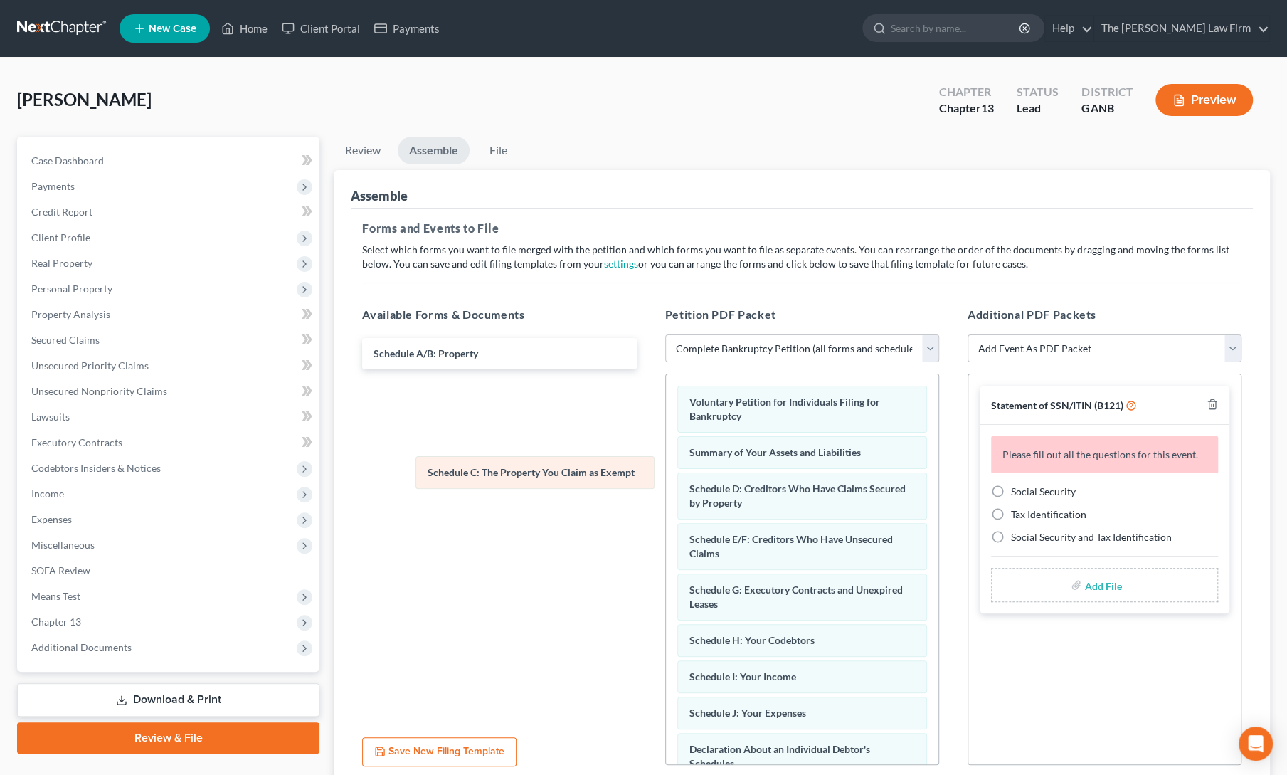
drag, startPoint x: 718, startPoint y: 493, endPoint x: 439, endPoint y: 477, distance: 279.3
click at [666, 477] on div "Schedule C: The Property You Claim as Exempt Voluntary Petition for Individuals…" at bounding box center [802, 741] width 272 height 734
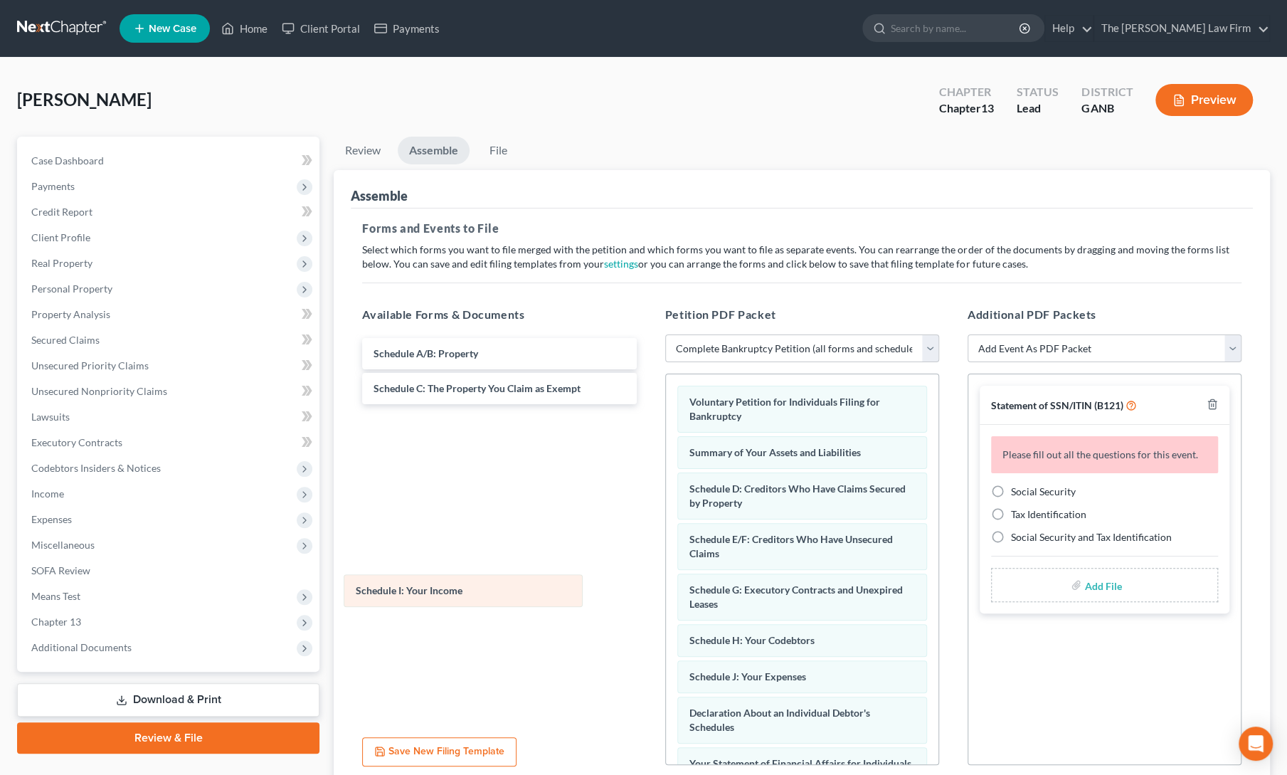
drag, startPoint x: 721, startPoint y: 672, endPoint x: 388, endPoint y: 590, distance: 342.8
click at [666, 590] on div "Schedule I: Your Income Voluntary Petition for Individuals Filing for Bankruptc…" at bounding box center [802, 723] width 272 height 698
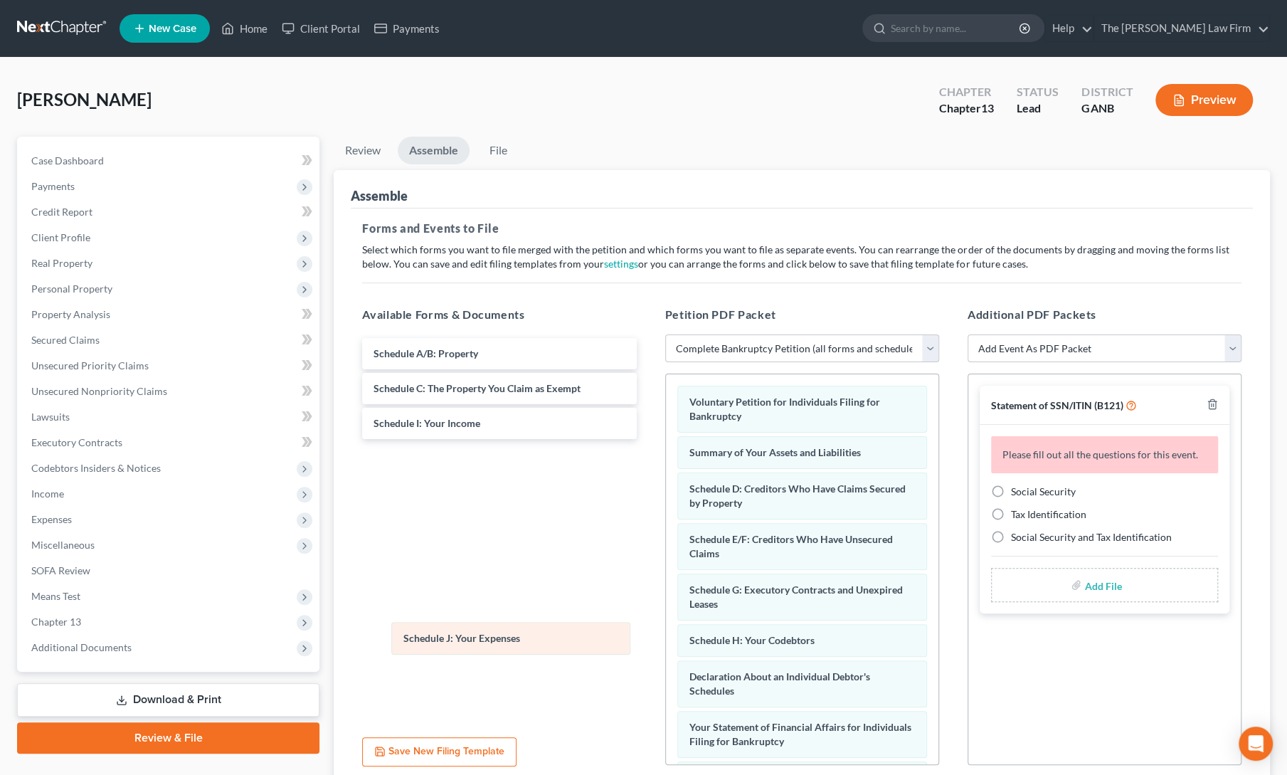
drag, startPoint x: 743, startPoint y: 670, endPoint x: 457, endPoint y: 636, distance: 288.0
click at [666, 636] on div "Schedule J: Your Expenses Voluntary Petition for Individuals Filing for Bankrup…" at bounding box center [802, 705] width 272 height 662
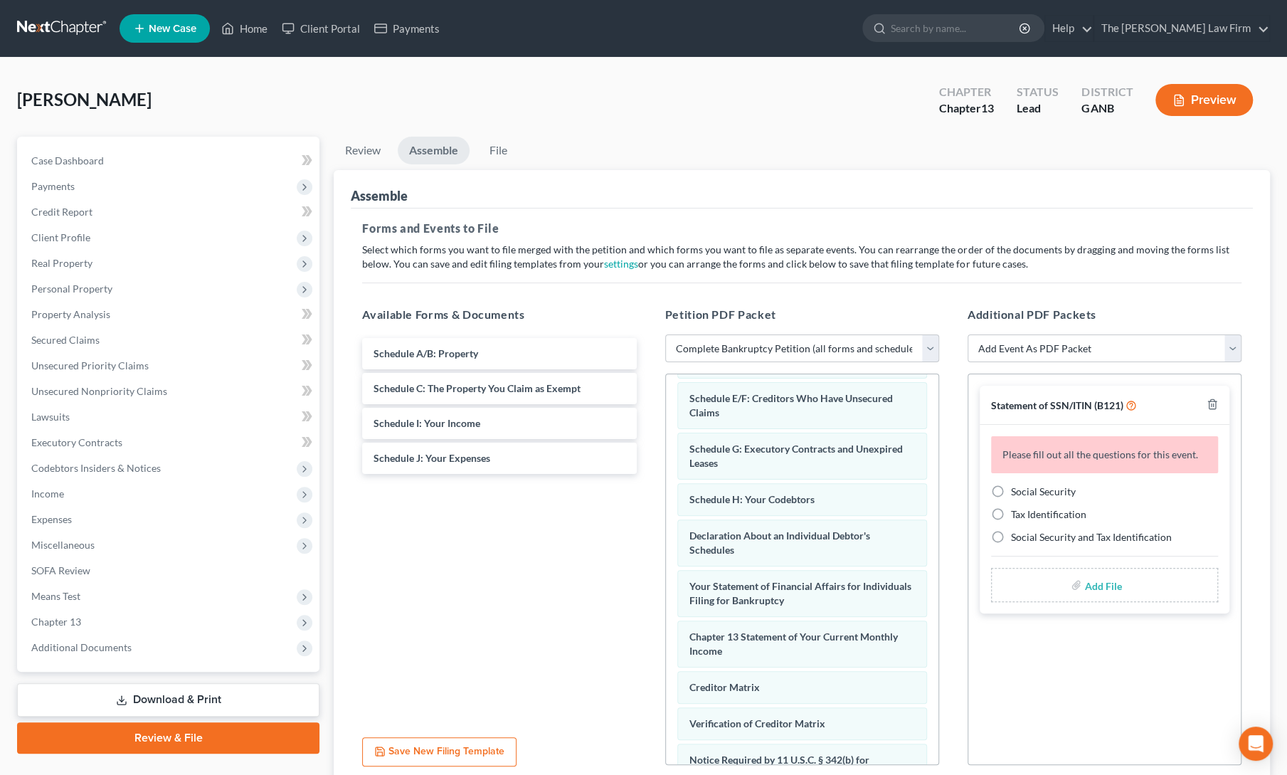
scroll to position [182, 0]
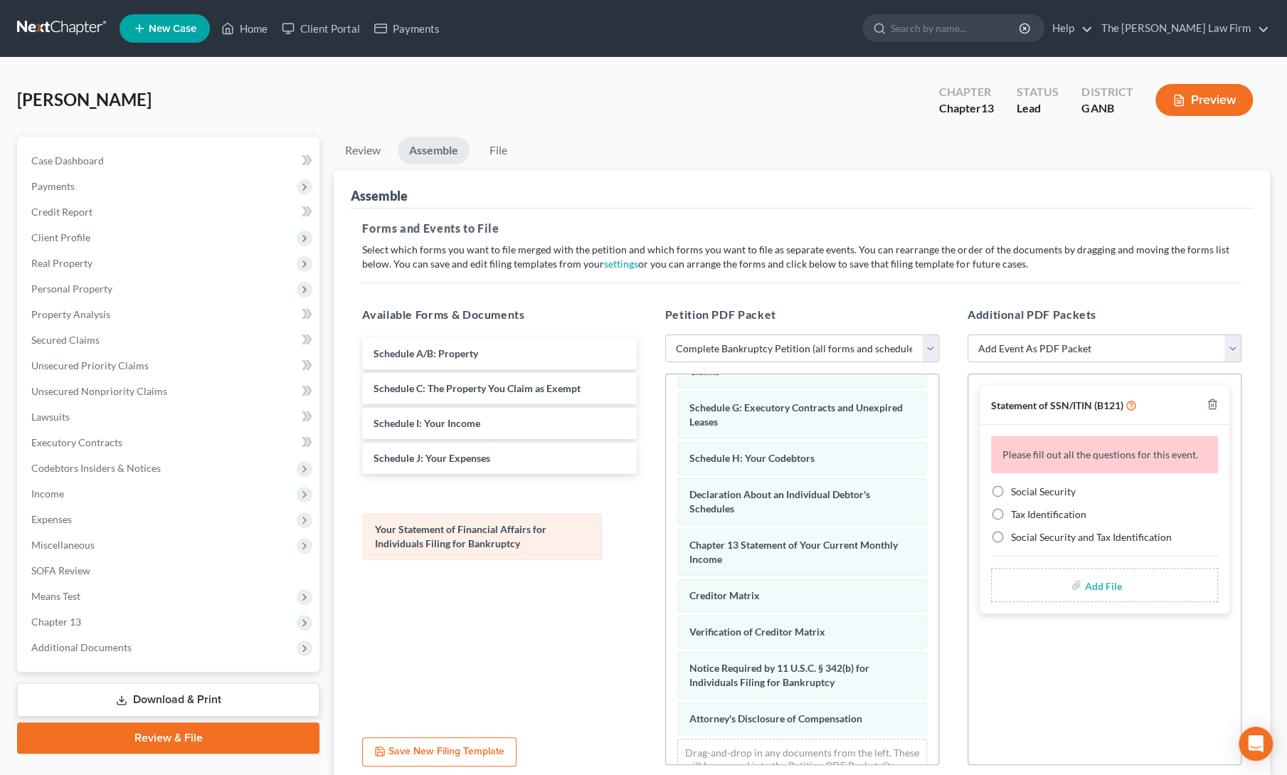
drag, startPoint x: 716, startPoint y: 536, endPoint x: 393, endPoint y: 524, distance: 322.4
click at [666, 524] on div "Your Statement of Financial Affairs for Individuals Filing for Bankruptcy Volun…" at bounding box center [802, 497] width 272 height 611
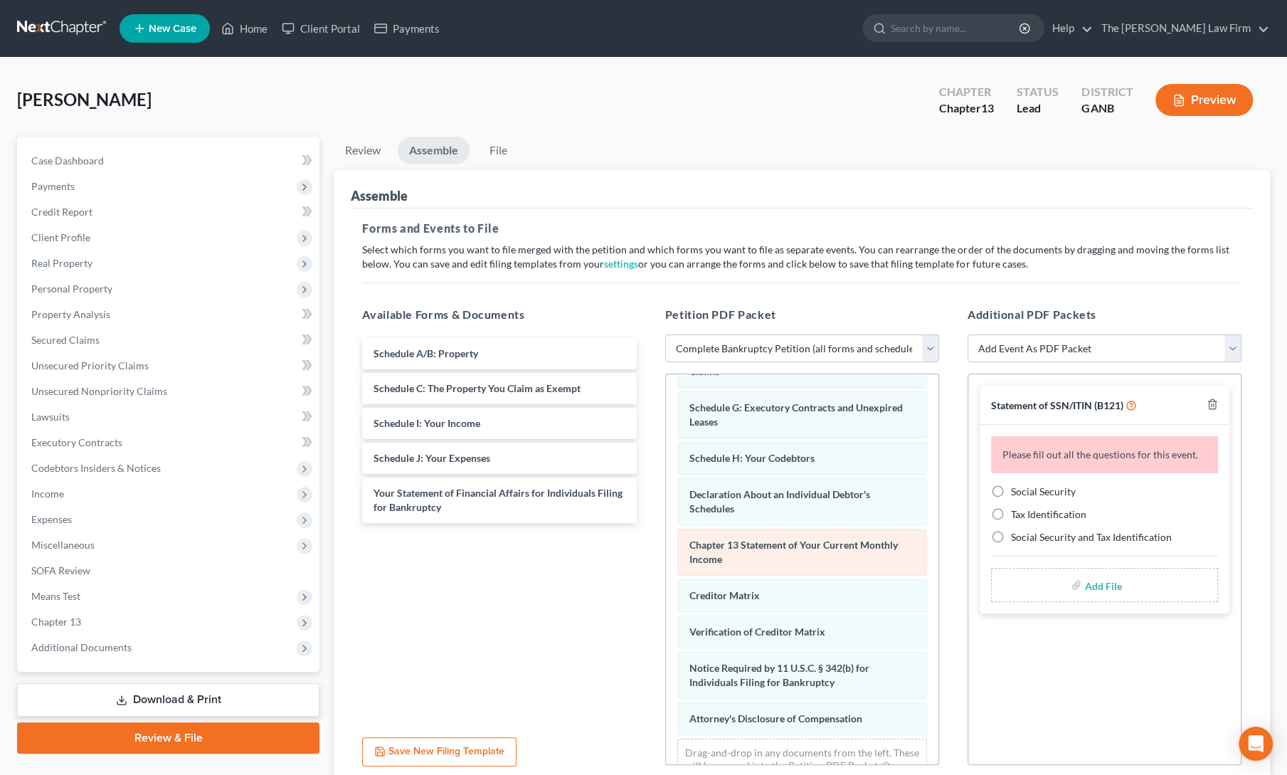
scroll to position [164, 0]
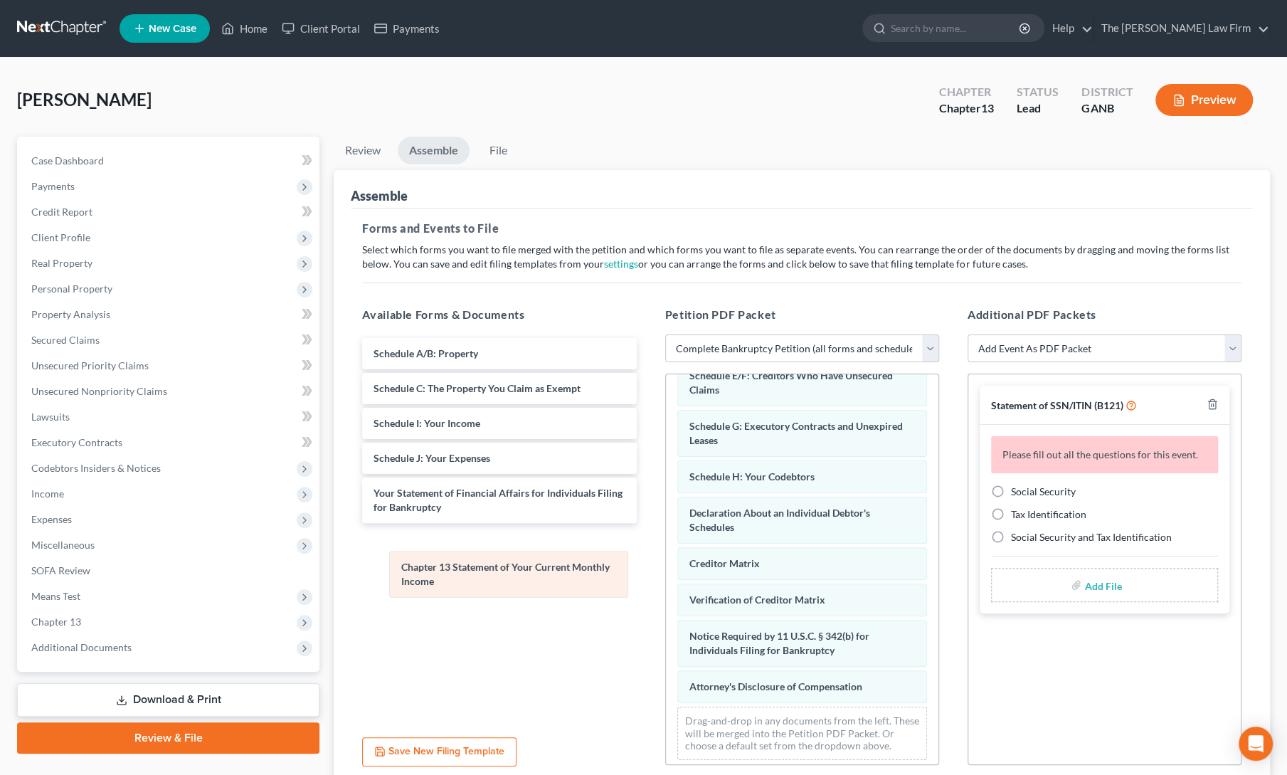
drag, startPoint x: 727, startPoint y: 538, endPoint x: 434, endPoint y: 565, distance: 294.3
click at [666, 565] on div "Chapter 13 Statement of Your Current Monthly Income Voluntary Petition for Indi…" at bounding box center [802, 491] width 272 height 561
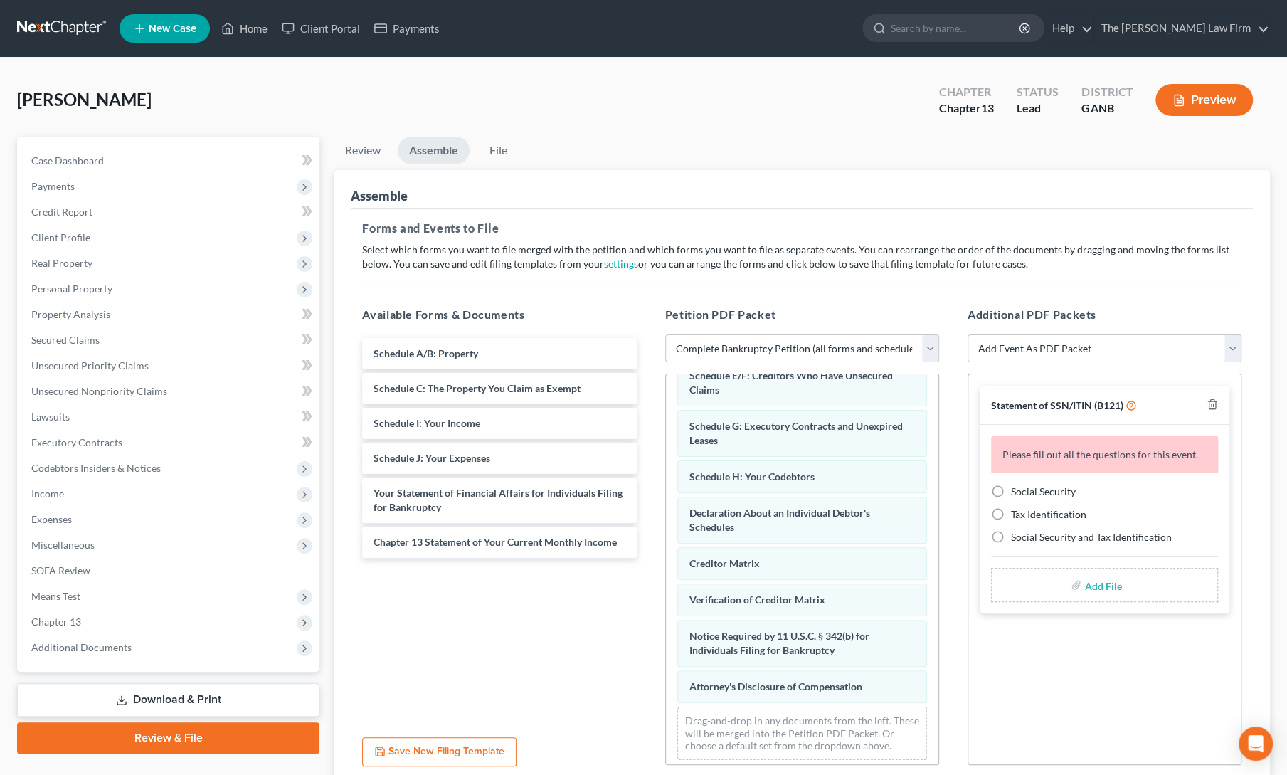
scroll to position [128, 0]
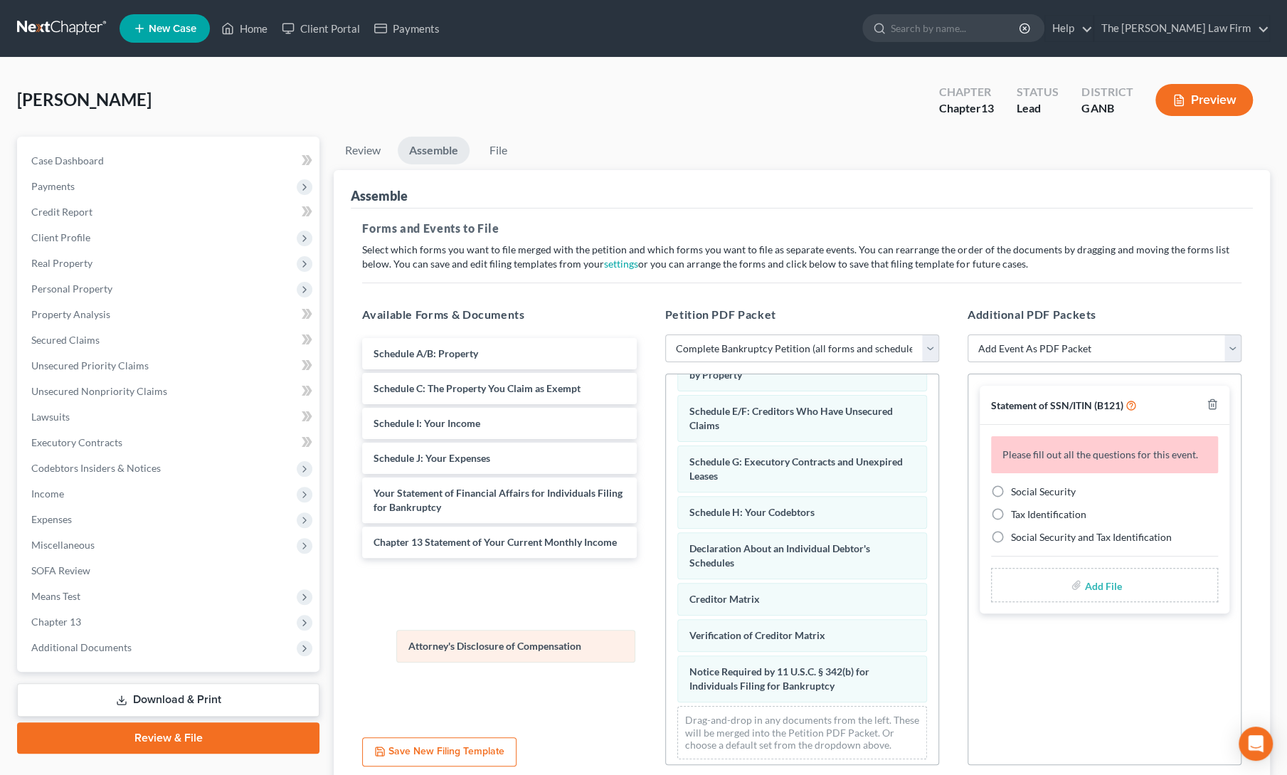
drag, startPoint x: 720, startPoint y: 694, endPoint x: 423, endPoint y: 659, distance: 299.3
click at [666, 659] on div "Attorney's Disclosure of Compensation Voluntary Petition for Individuals Filing…" at bounding box center [802, 508] width 272 height 524
click at [1011, 493] on label "Social Security" at bounding box center [1043, 491] width 65 height 14
click at [1017, 493] on input "Social Security" at bounding box center [1021, 488] width 9 height 9
radio input "true"
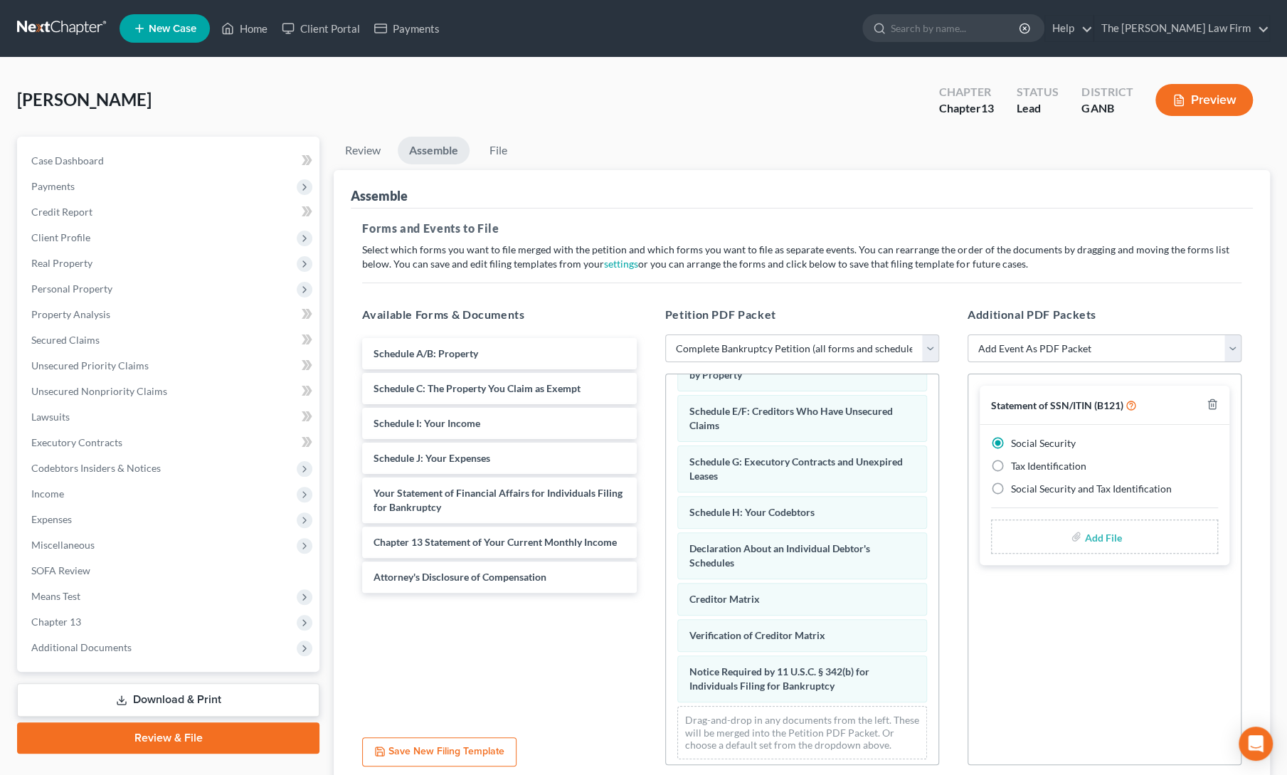
click at [1103, 541] on input "file" at bounding box center [1101, 537] width 34 height 26
type input "C:\fakepath\t king ssn form.pdf"
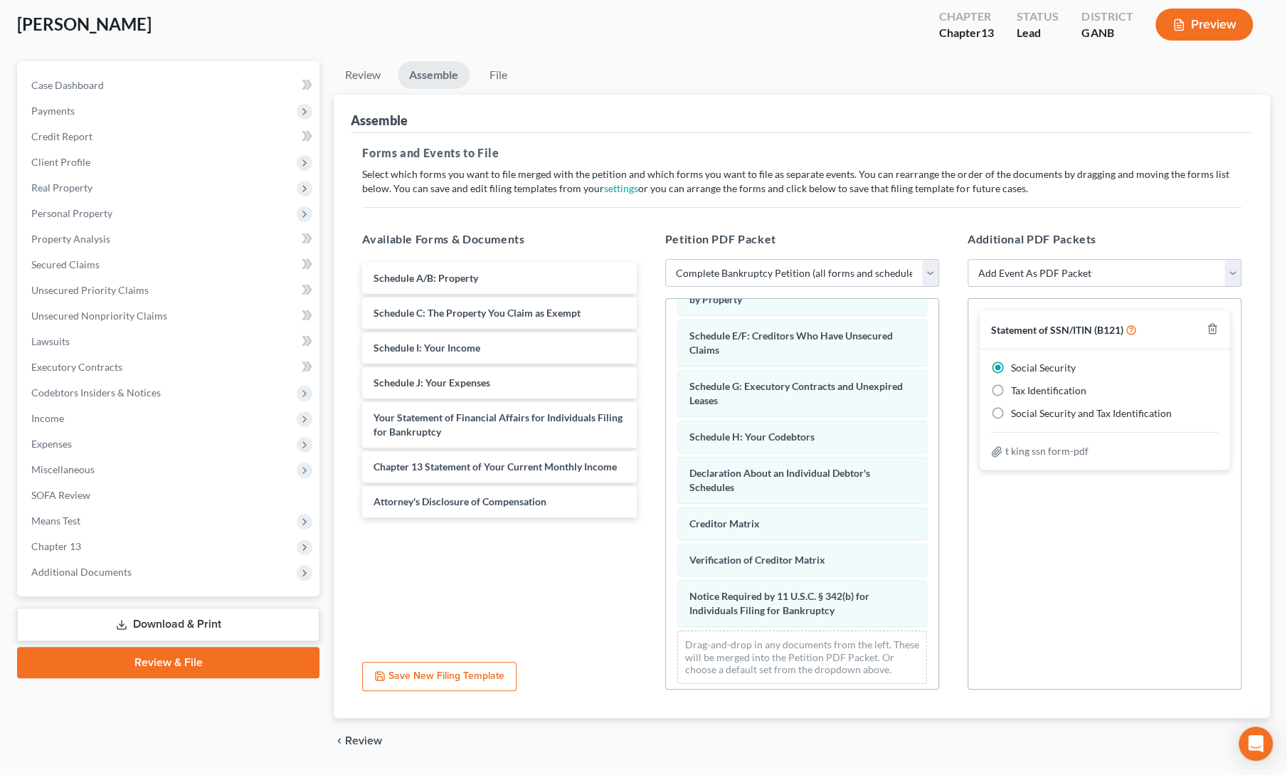
scroll to position [117, 0]
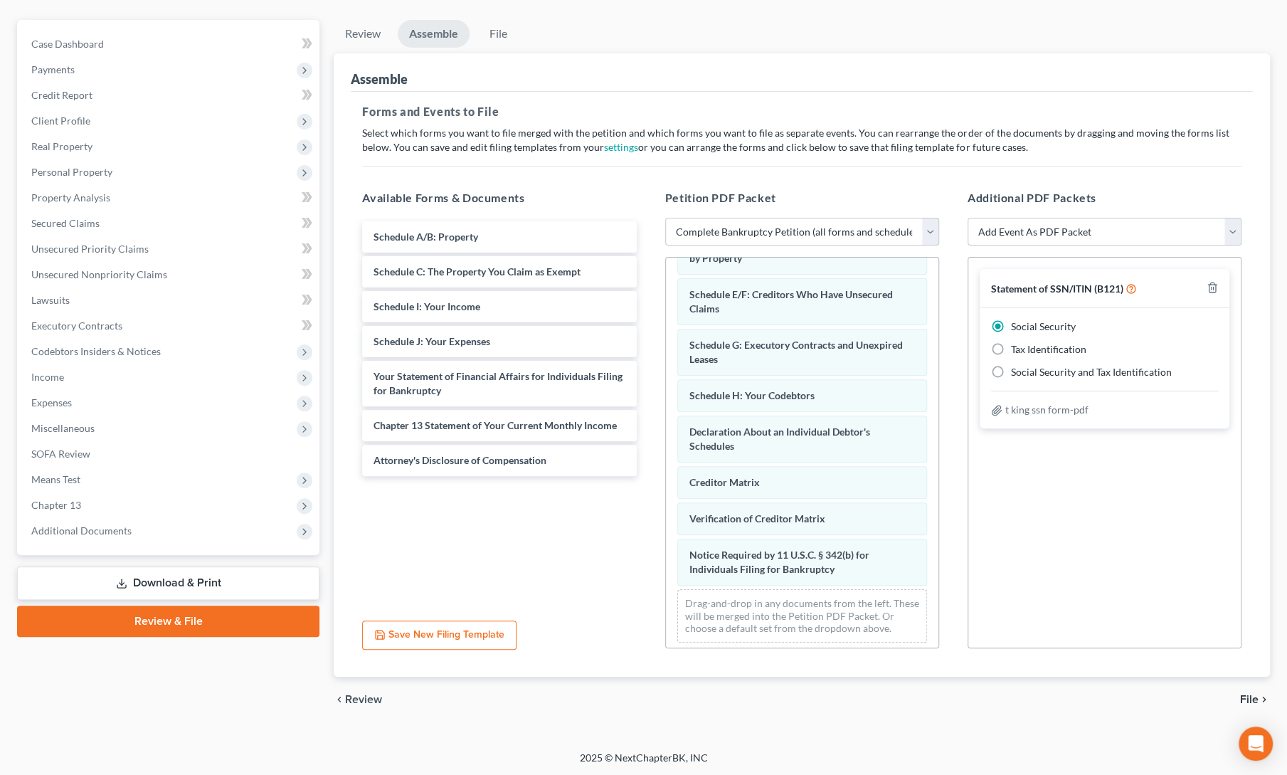
click at [1246, 699] on span "File" at bounding box center [1249, 699] width 18 height 11
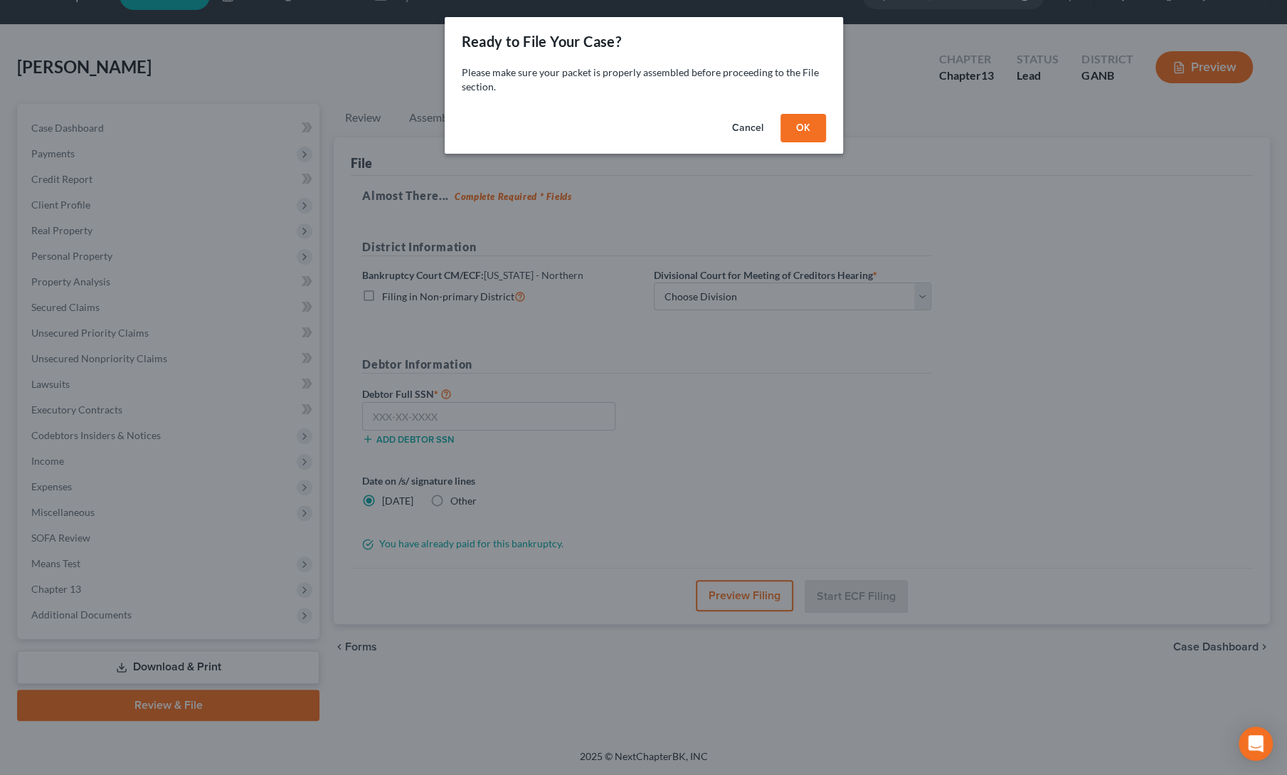
scroll to position [31, 0]
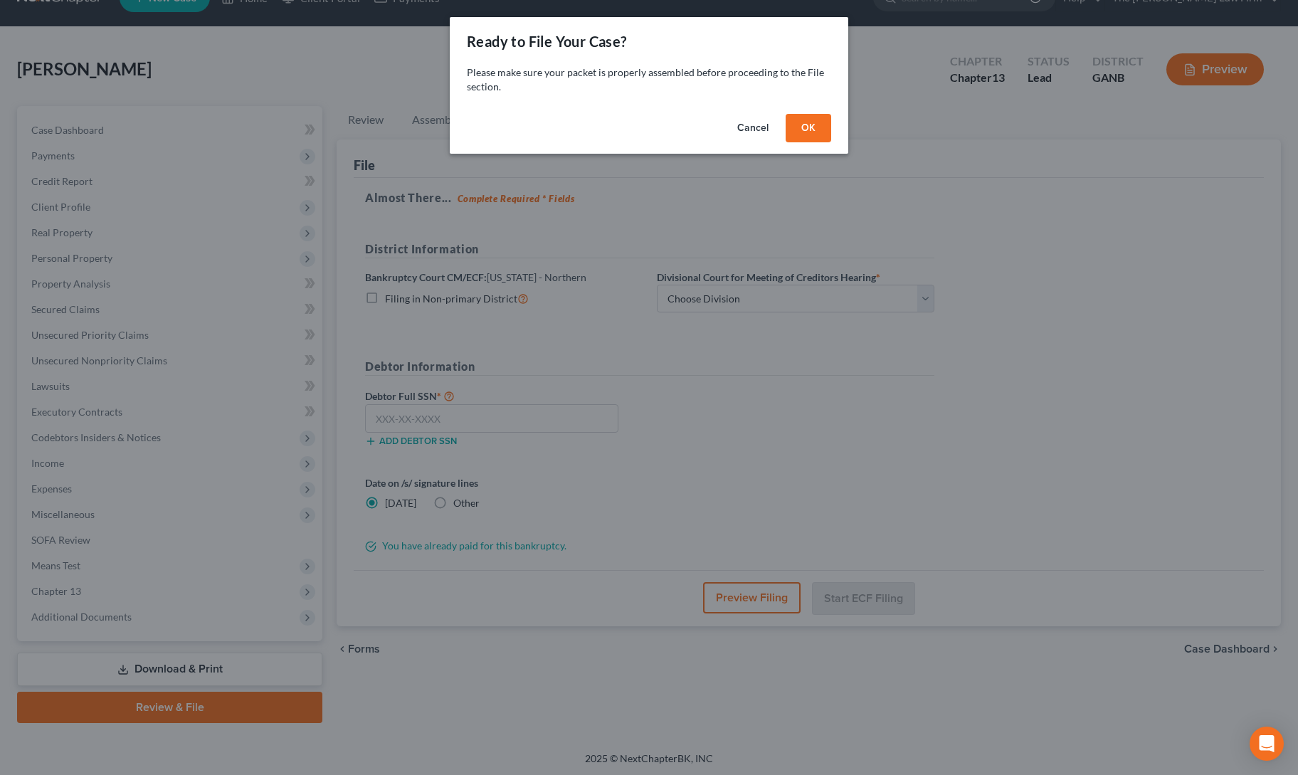
click at [794, 132] on button "OK" at bounding box center [808, 128] width 46 height 28
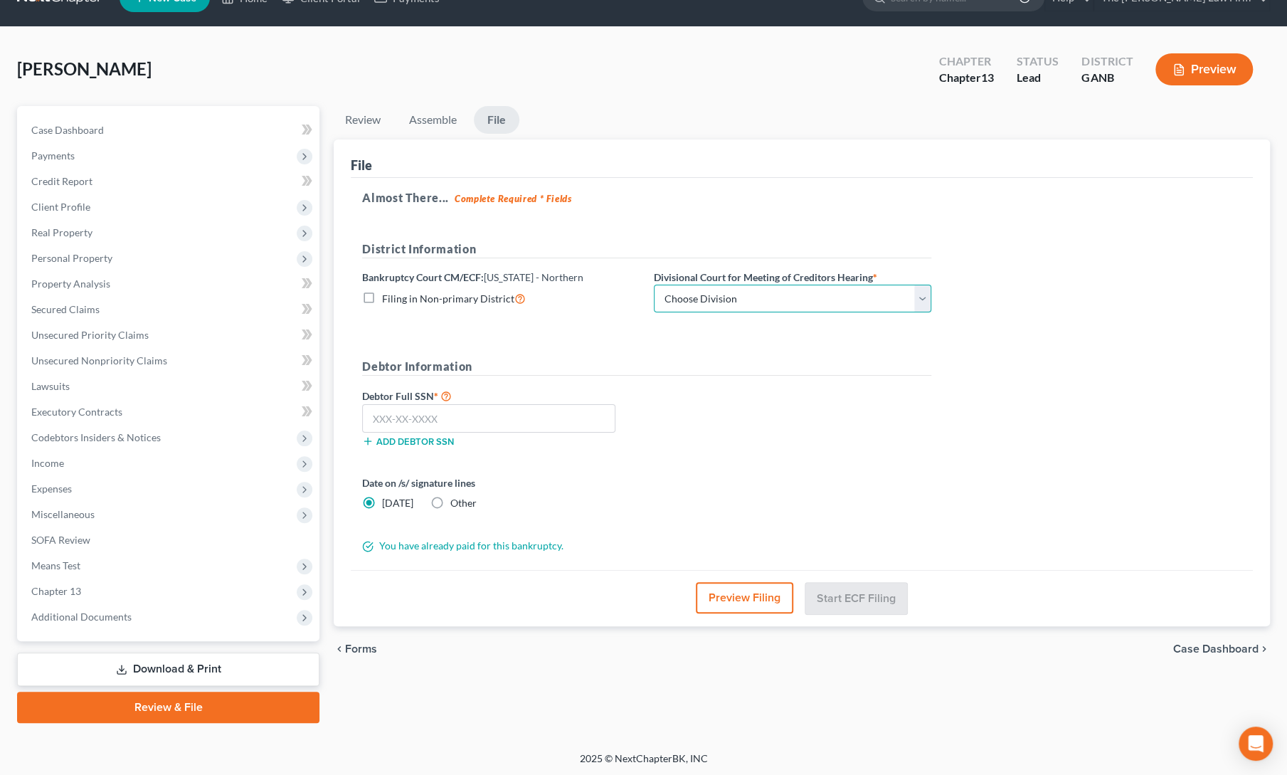
click at [760, 299] on select "Choose Division [GEOGRAPHIC_DATA] [GEOGRAPHIC_DATA] [GEOGRAPHIC_DATA] [GEOGRAPH…" at bounding box center [792, 299] width 277 height 28
select select "3"
click at [654, 285] on select "Choose Division [GEOGRAPHIC_DATA] [GEOGRAPHIC_DATA] [GEOGRAPHIC_DATA] [GEOGRAPH…" at bounding box center [792, 299] width 277 height 28
click at [529, 405] on input "text" at bounding box center [488, 418] width 253 height 28
paste input "259-43-8072"
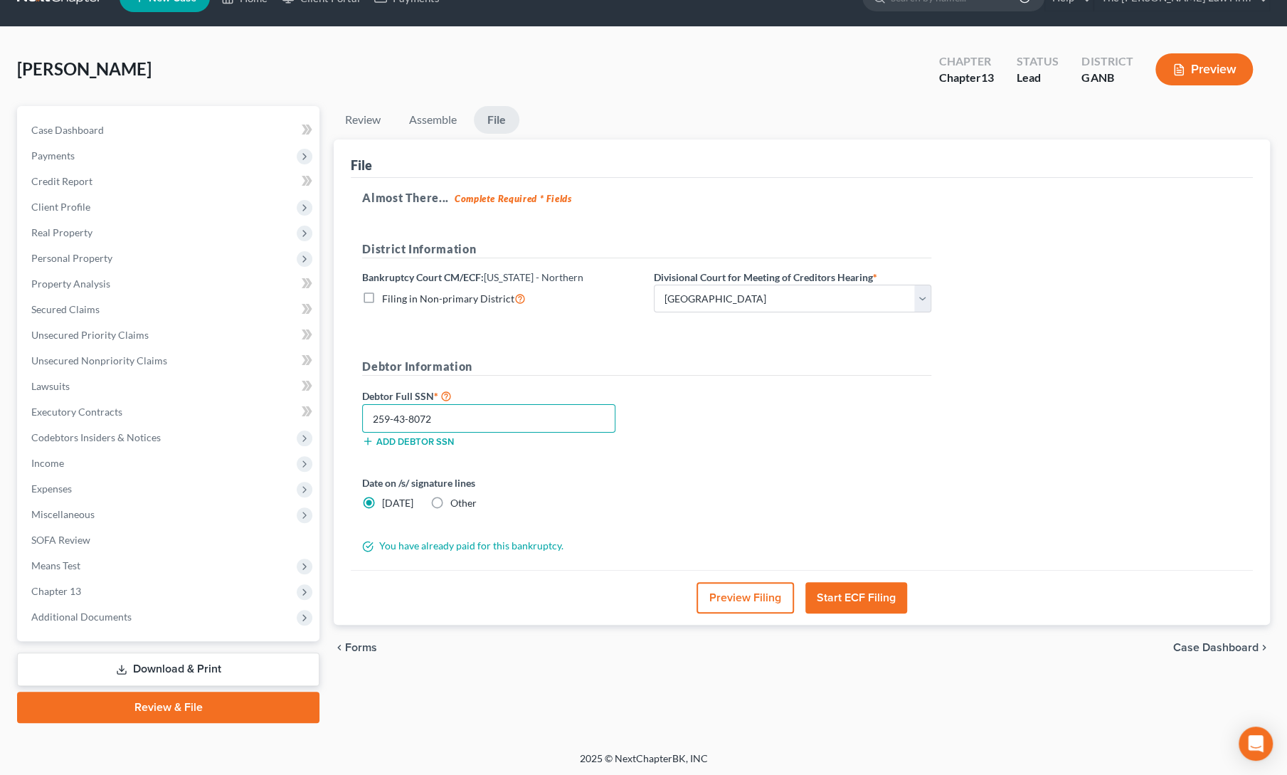
type input "259-43-8072"
click at [795, 475] on div "Date on /s/ signature lines [DATE] Other" at bounding box center [646, 498] width 583 height 46
click at [863, 582] on button "Start ECF Filing" at bounding box center [856, 597] width 102 height 31
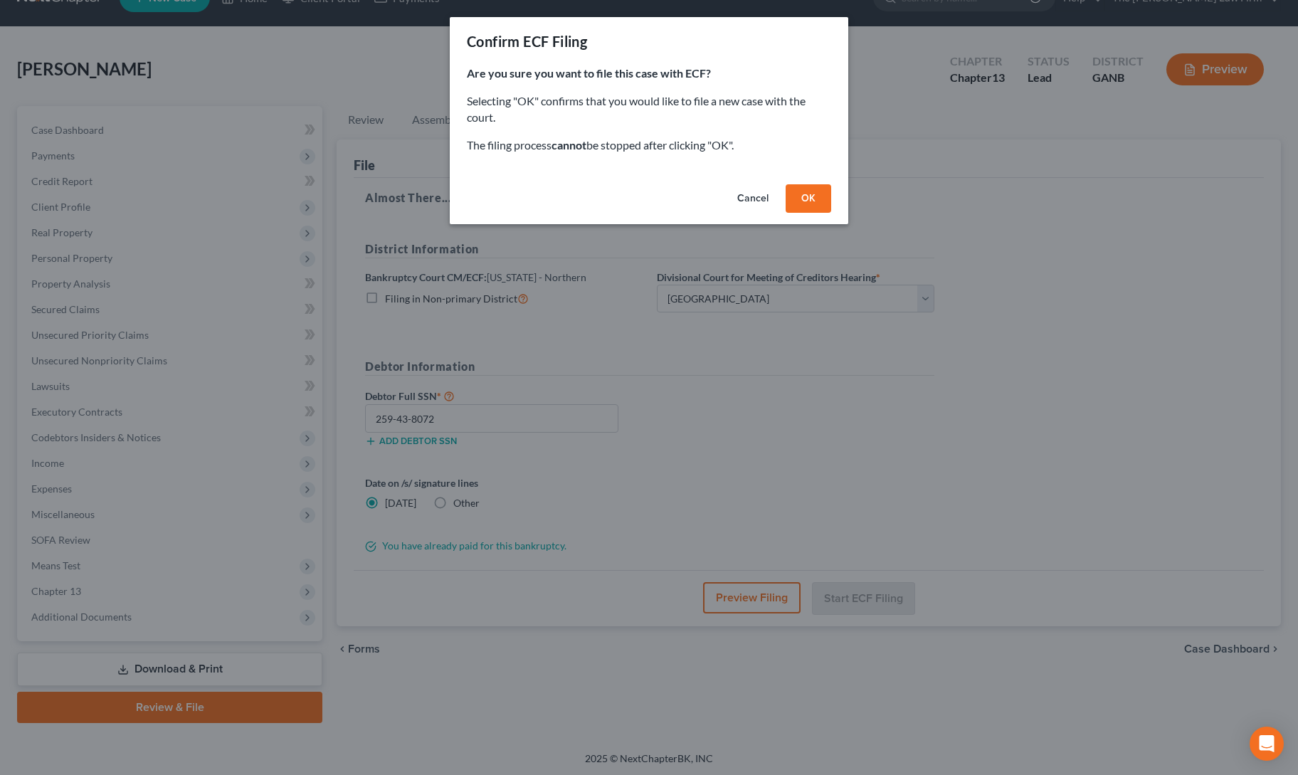
click at [802, 193] on button "OK" at bounding box center [808, 198] width 46 height 28
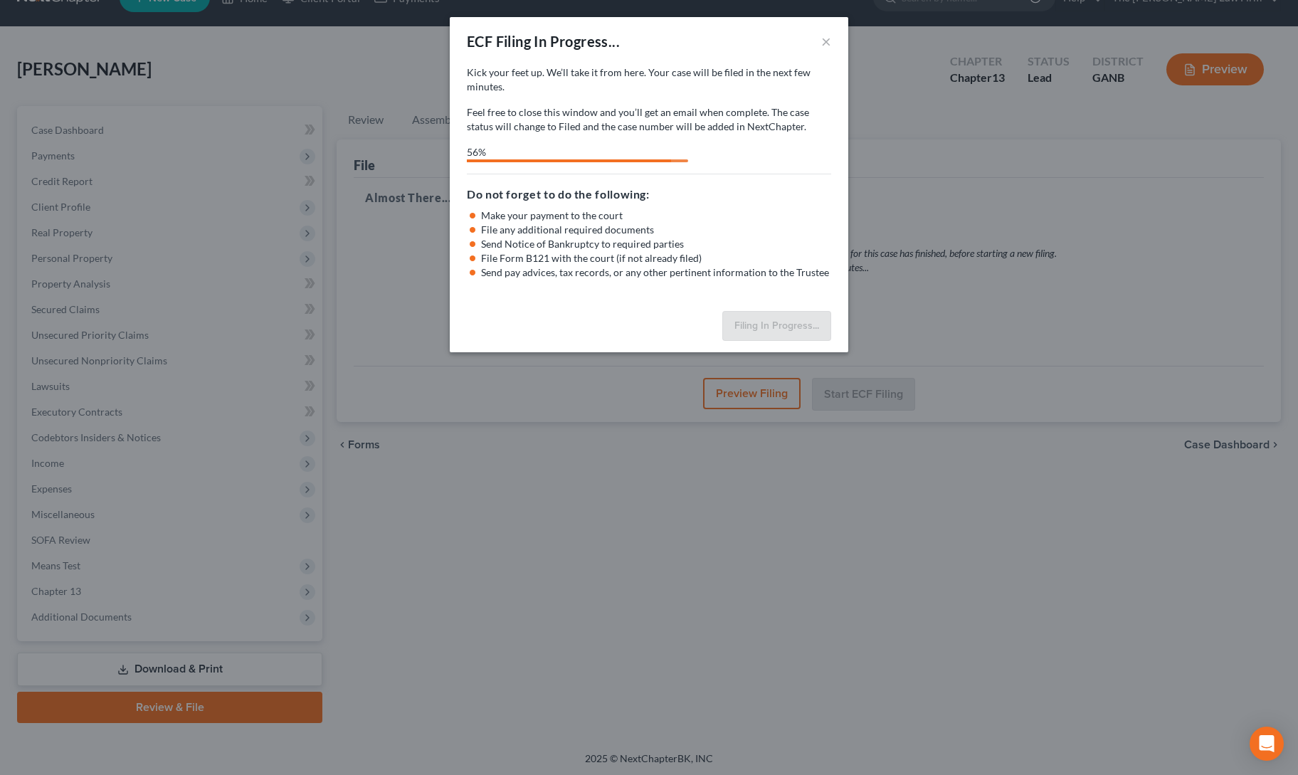
select select "3"
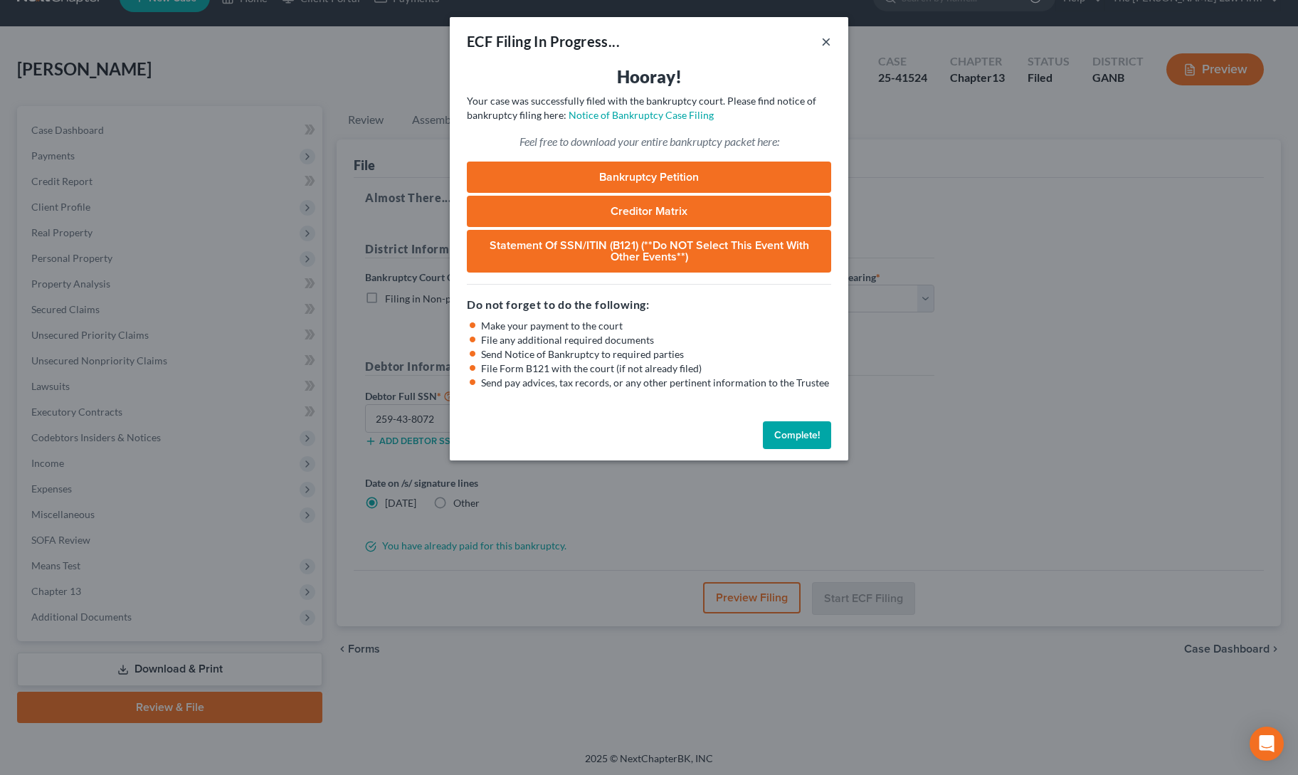
click at [825, 39] on button "×" at bounding box center [826, 41] width 10 height 17
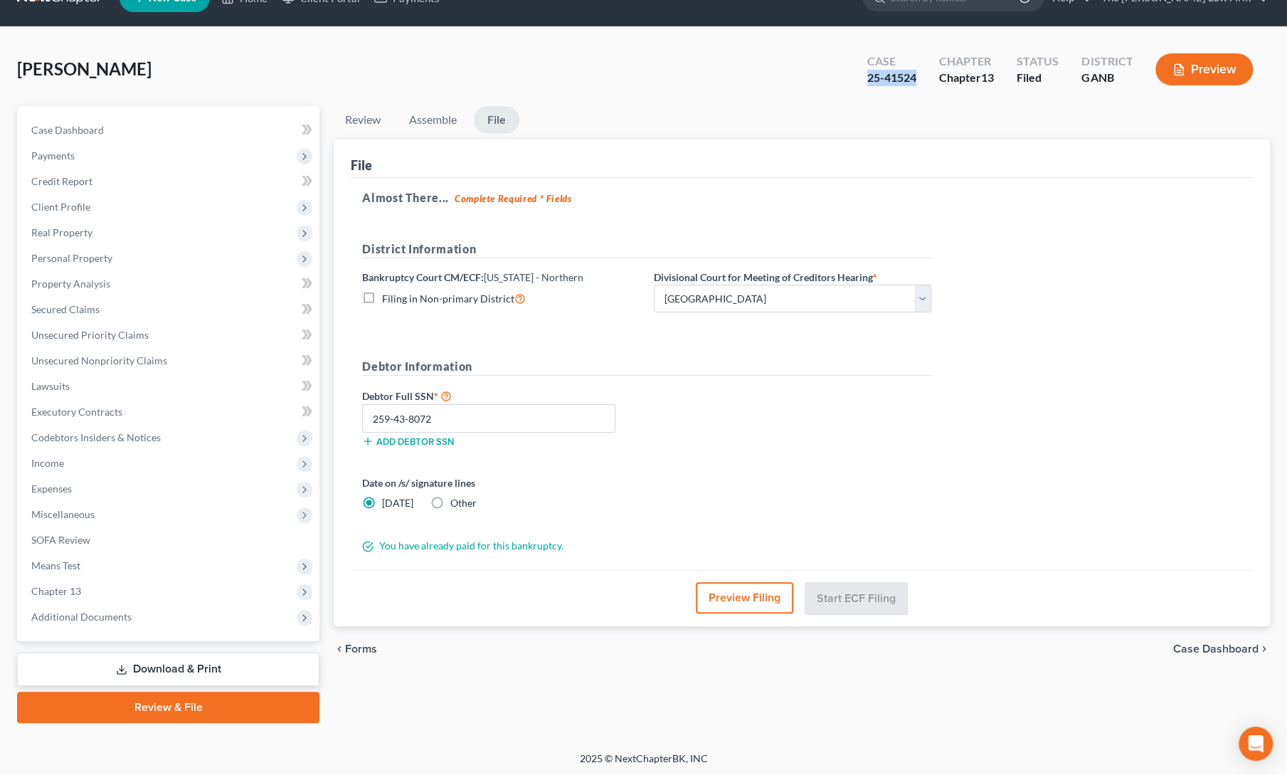
drag, startPoint x: 853, startPoint y: 75, endPoint x: 915, endPoint y: 85, distance: 62.7
click at [915, 85] on div "Case 25-41524 Chapter Chapter 13 Status Filed District GANB Preview" at bounding box center [1060, 69] width 420 height 51
copy div "25-41524"
